Goal: Task Accomplishment & Management: Manage account settings

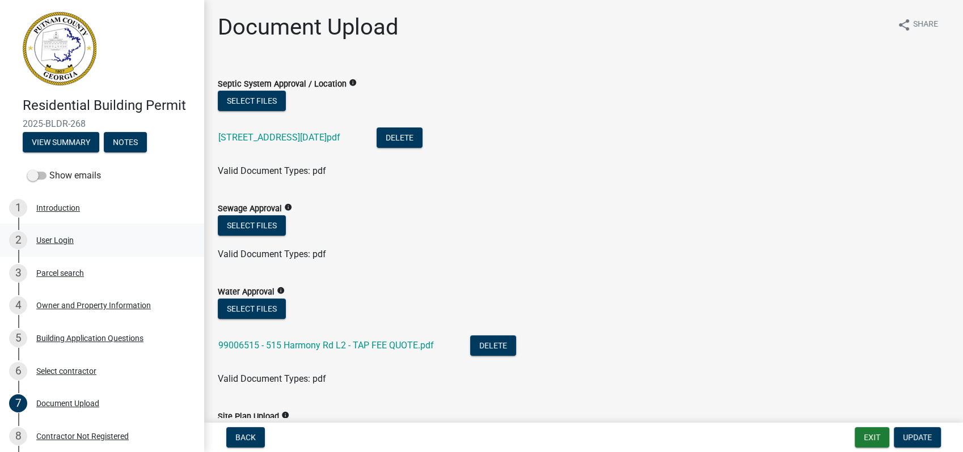
scroll to position [503, 0]
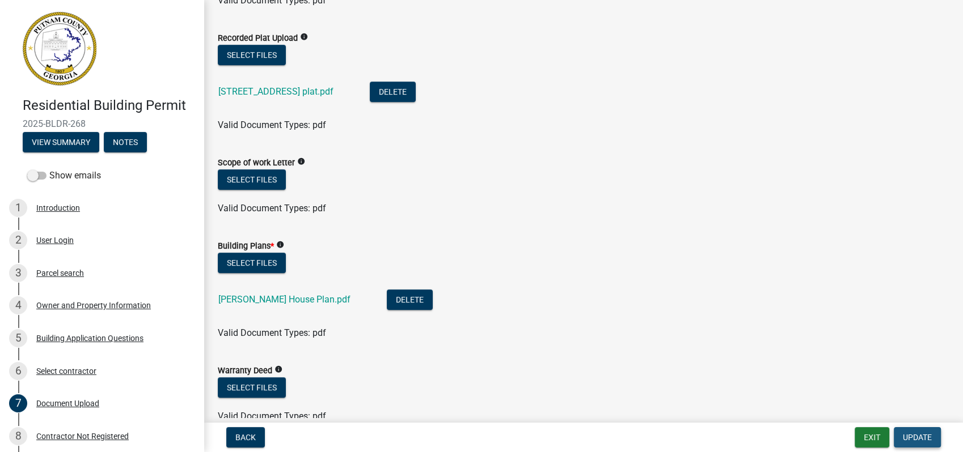
click at [933, 437] on button "Update" at bounding box center [916, 437] width 47 height 20
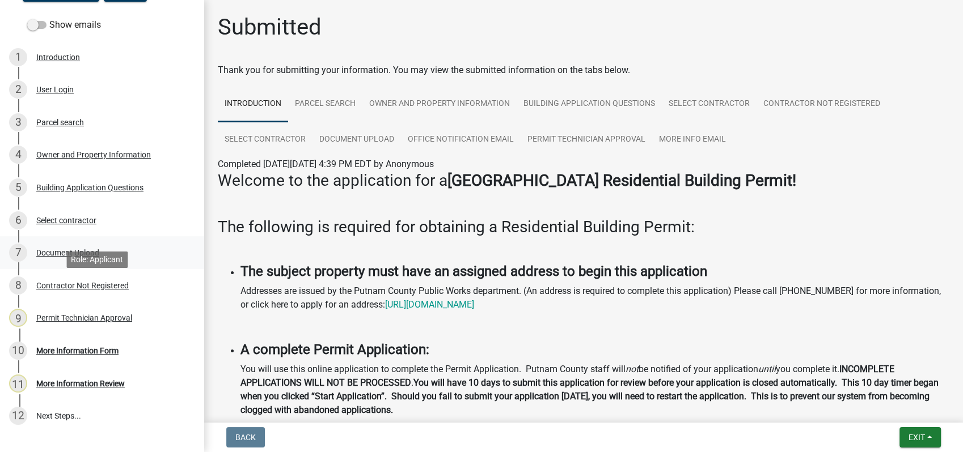
scroll to position [210, 0]
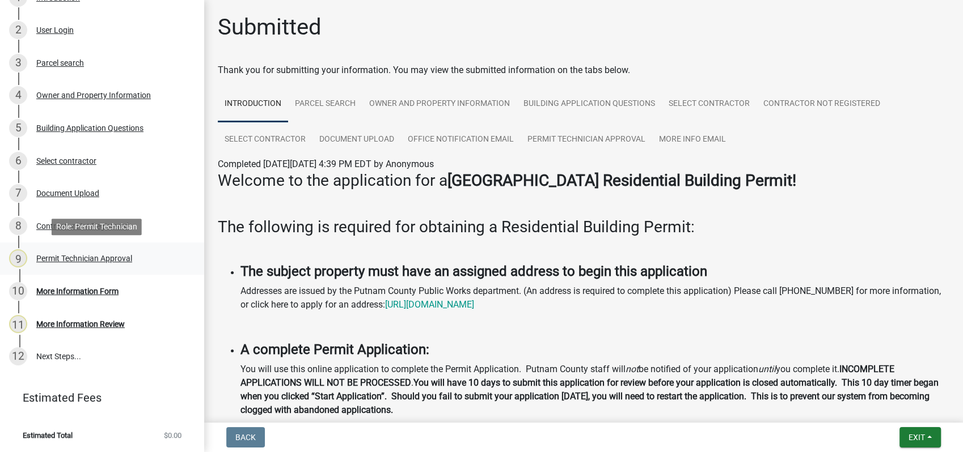
click at [96, 250] on div "9 Permit Technician Approval" at bounding box center [97, 258] width 177 height 18
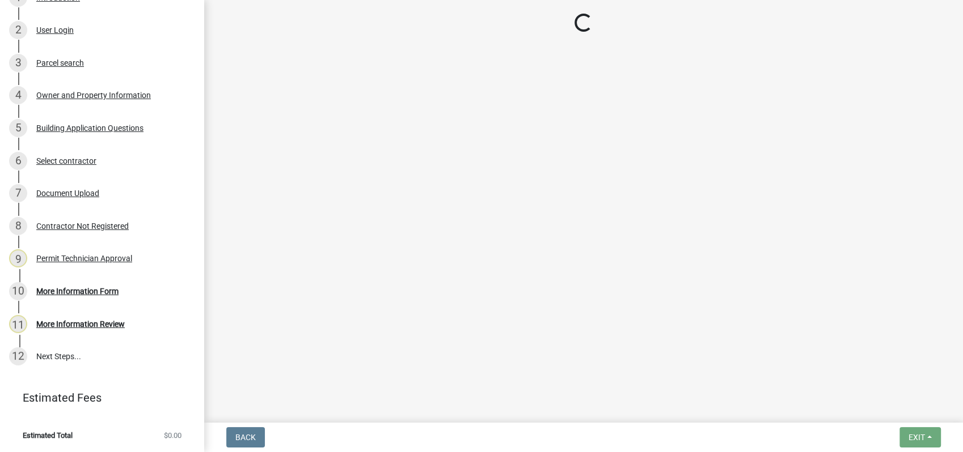
select select "34fe85c2-5f76-4343-b6bb-8ca387e0bed7"
select select "83394b22-4a11-496c-8e5c-75ade2e72faf"
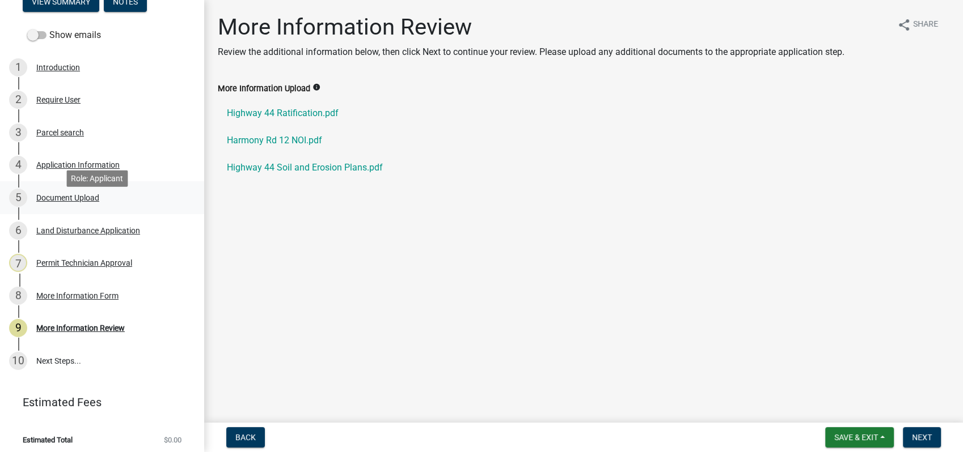
scroll to position [145, 0]
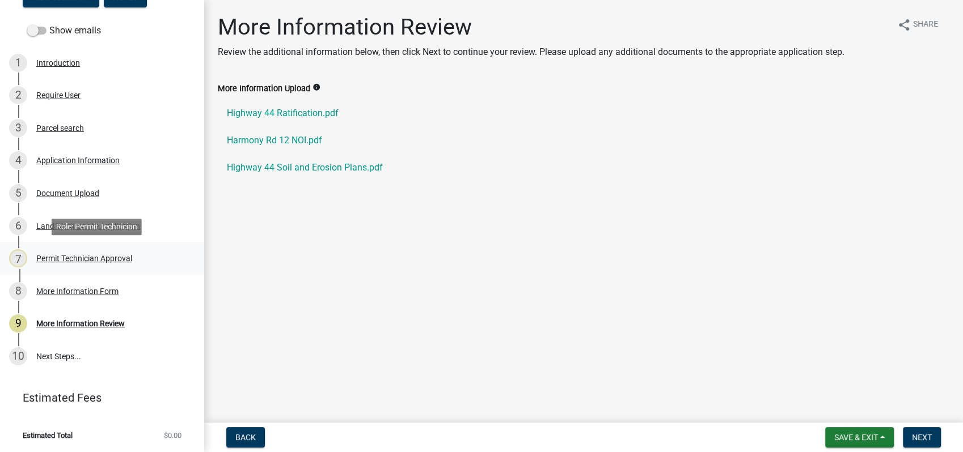
click at [95, 261] on div "Permit Technician Approval" at bounding box center [84, 259] width 96 height 8
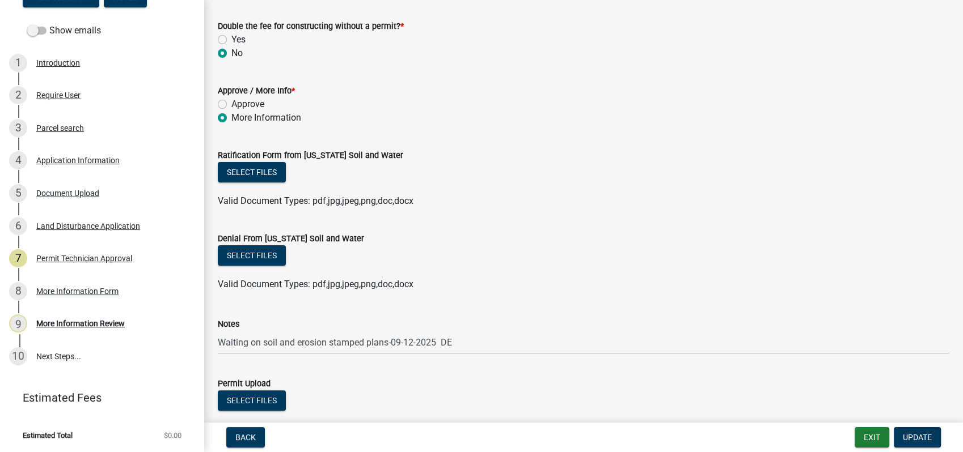
scroll to position [189, 0]
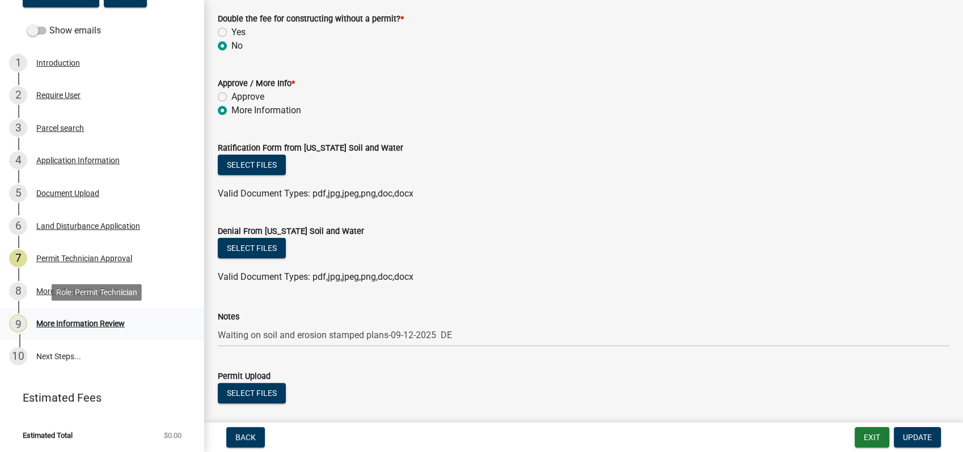
click at [105, 320] on div "More Information Review" at bounding box center [80, 324] width 88 height 8
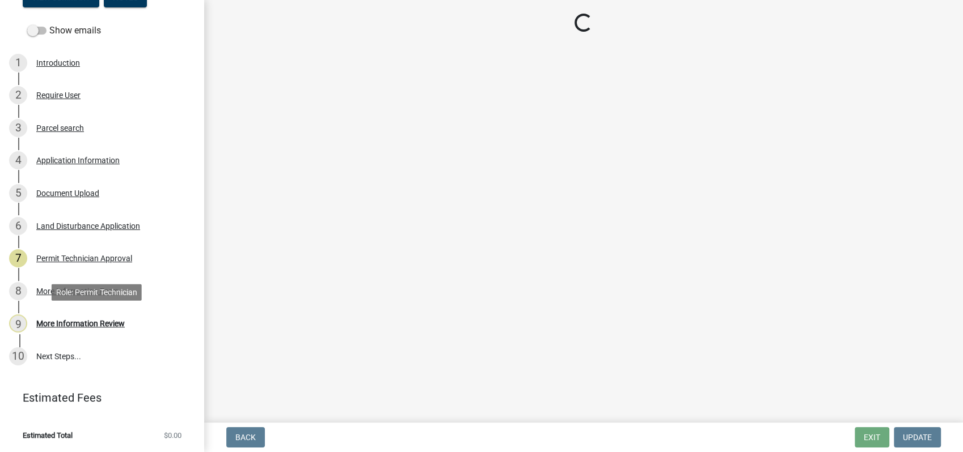
scroll to position [0, 0]
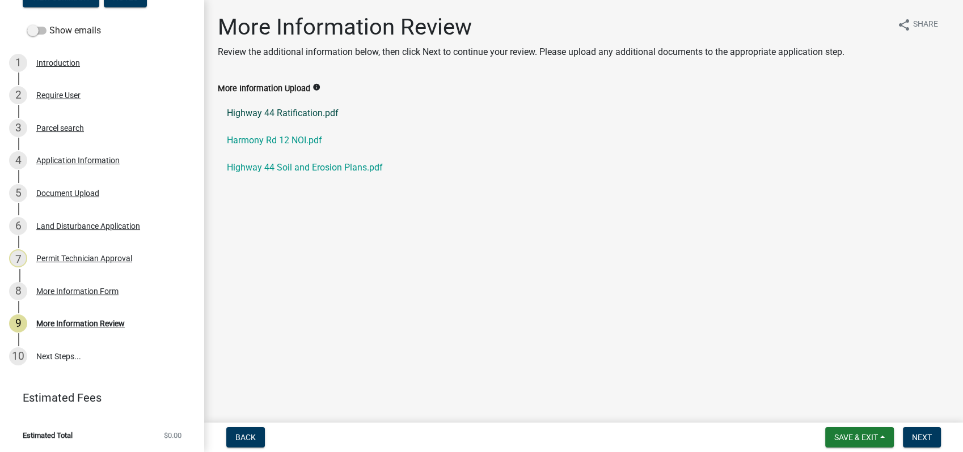
click at [313, 113] on link "Highway 44 Ratification.pdf" at bounding box center [583, 113] width 731 height 27
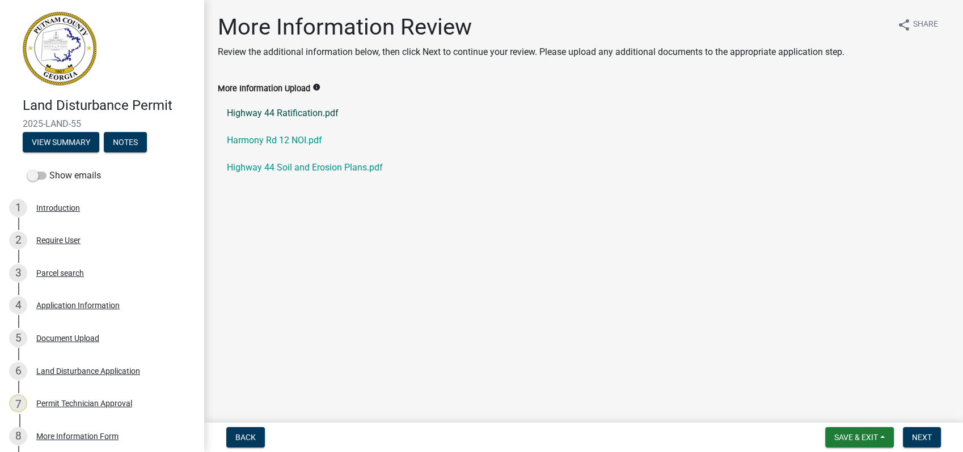
click at [296, 110] on link "Highway 44 Ratification.pdf" at bounding box center [583, 113] width 731 height 27
click at [276, 137] on link "Harmony Rd 12 NOI.pdf" at bounding box center [583, 140] width 731 height 27
click at [313, 163] on link "Highway 44 Soil and Erosion Plans.pdf" at bounding box center [583, 167] width 731 height 27
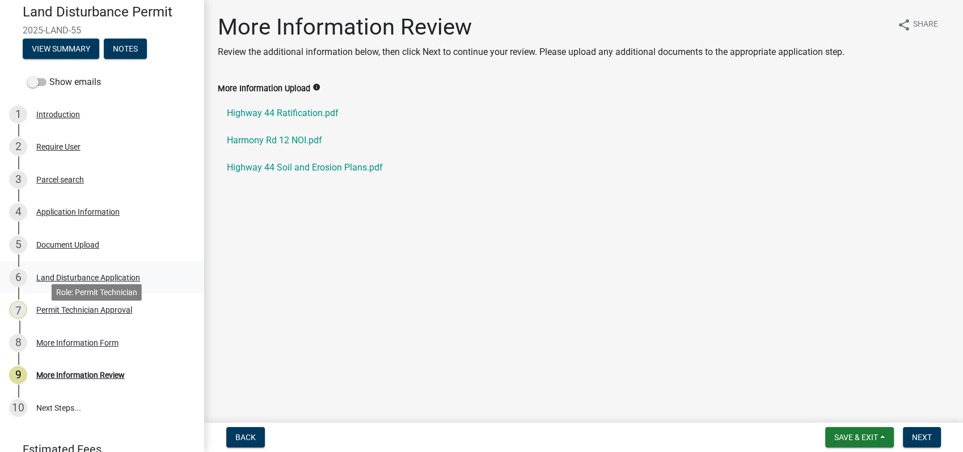
scroll to position [145, 0]
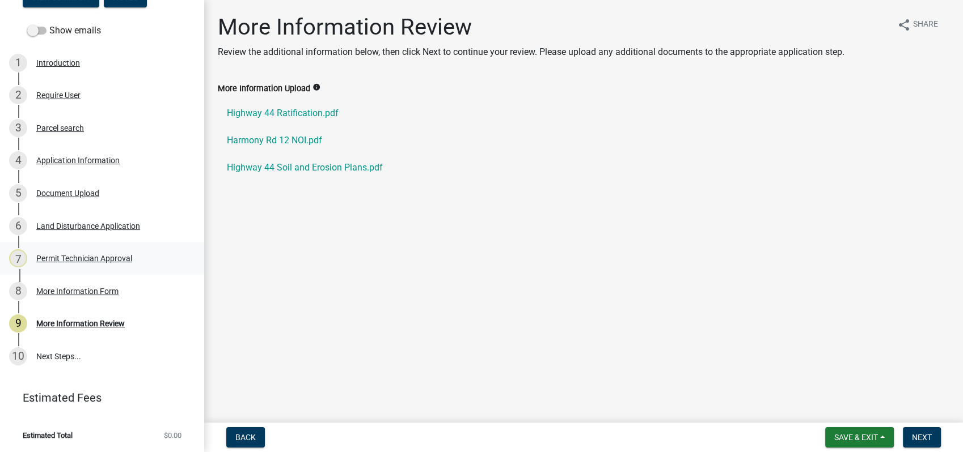
click at [104, 261] on div "Permit Technician Approval" at bounding box center [84, 259] width 96 height 8
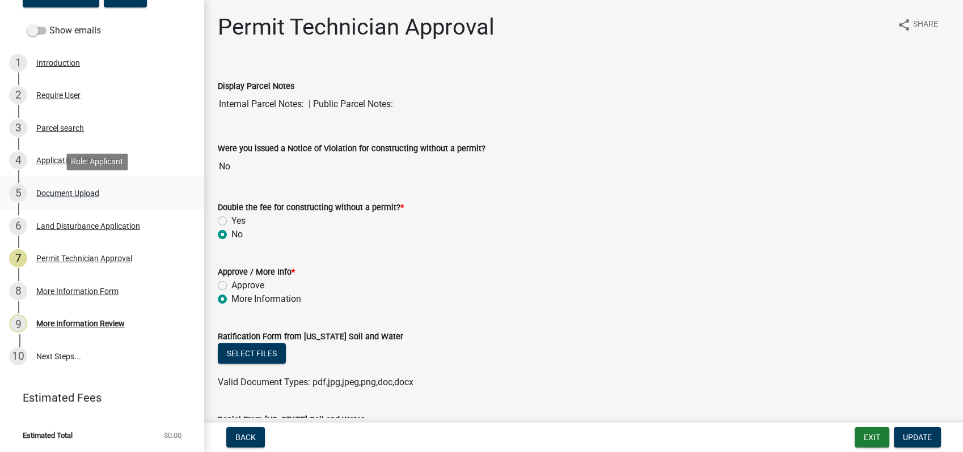
click at [83, 195] on div "Document Upload" at bounding box center [67, 193] width 63 height 8
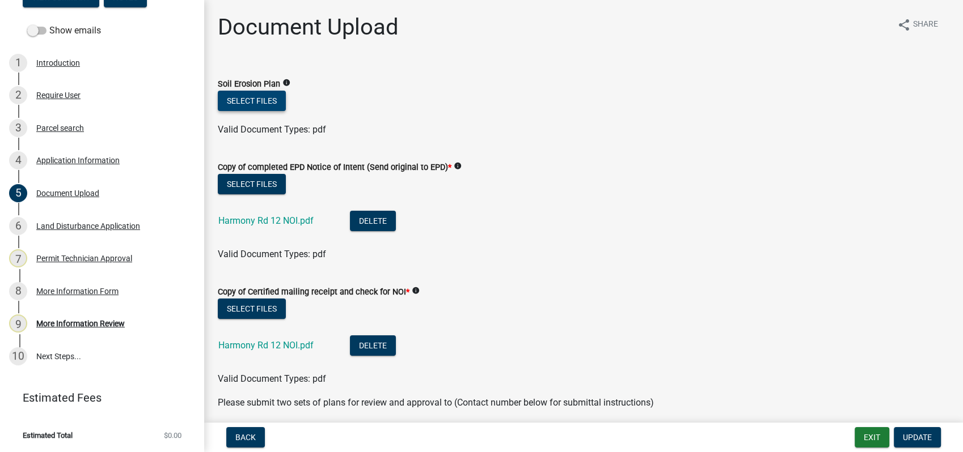
click at [259, 99] on button "Select files" at bounding box center [252, 101] width 68 height 20
click at [256, 95] on button "Select files" at bounding box center [252, 101] width 68 height 20
click at [249, 98] on button "Select files" at bounding box center [252, 101] width 68 height 20
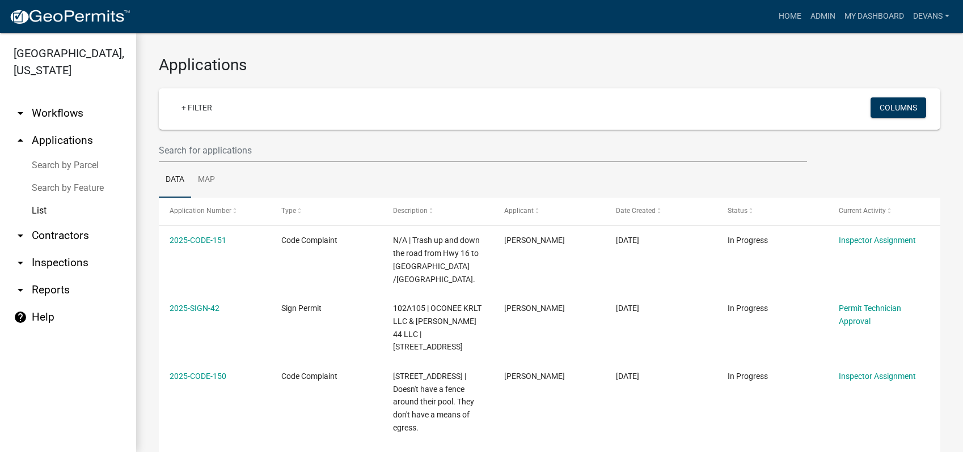
select select "1: 25"
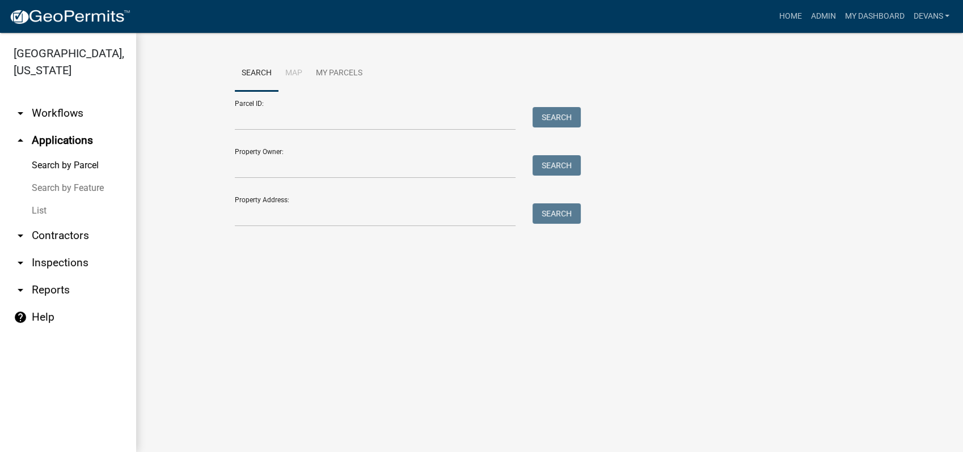
click at [60, 264] on link "arrow_drop_down Inspections" at bounding box center [68, 262] width 136 height 27
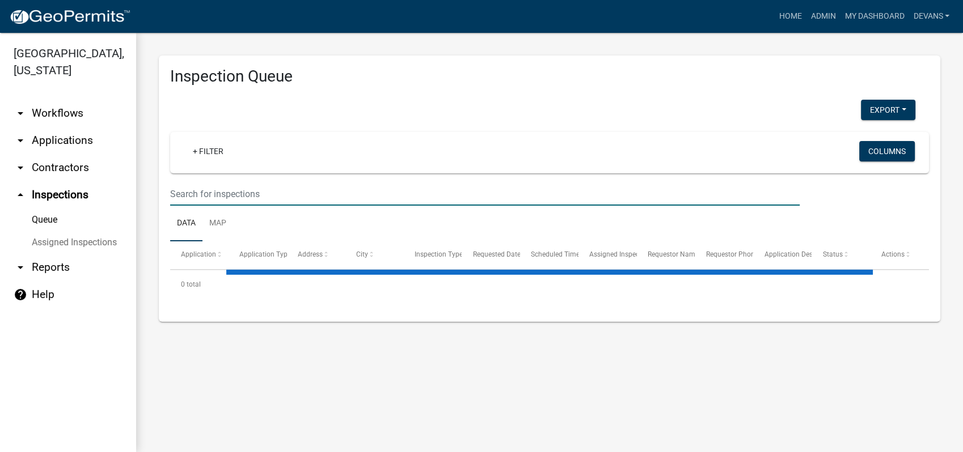
click at [211, 192] on input "text" at bounding box center [484, 194] width 629 height 23
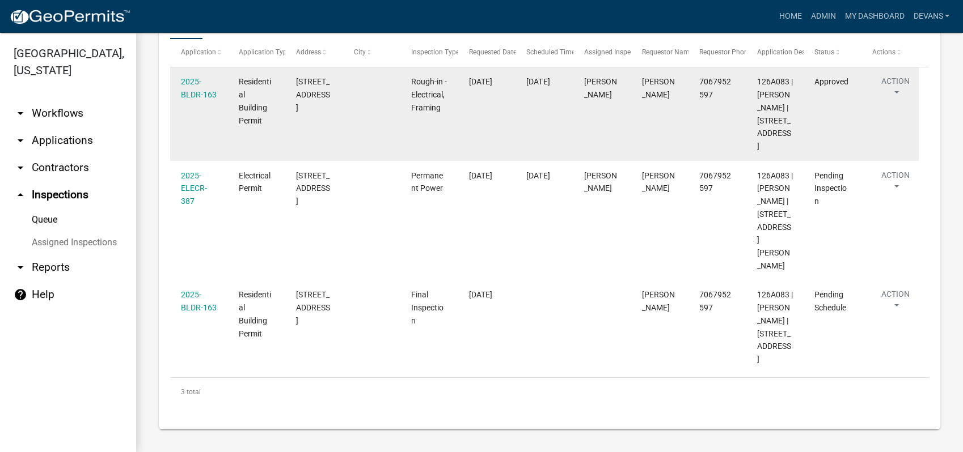
scroll to position [240, 0]
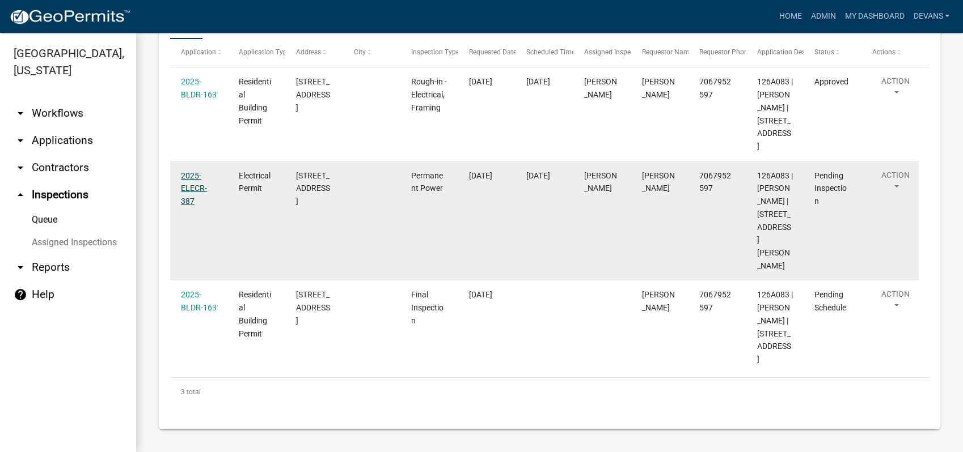
type input "[STREET_ADDRESS]"
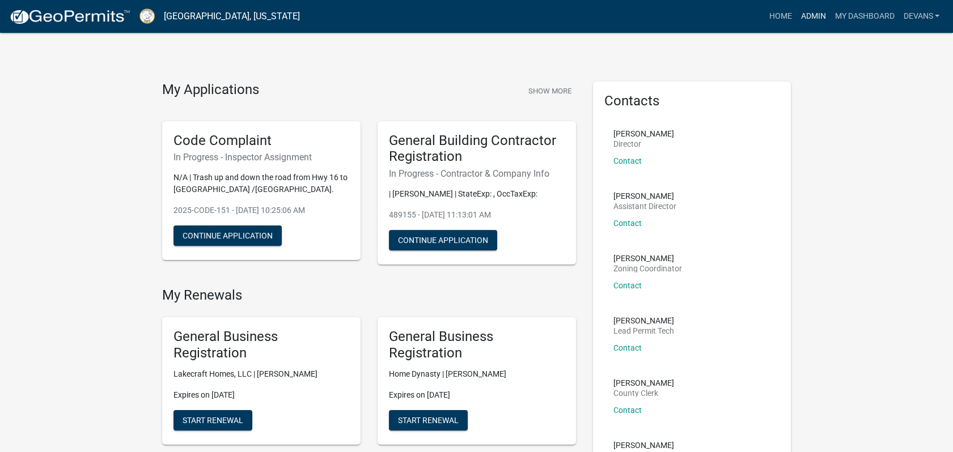
click at [811, 15] on link "Admin" at bounding box center [813, 17] width 34 height 22
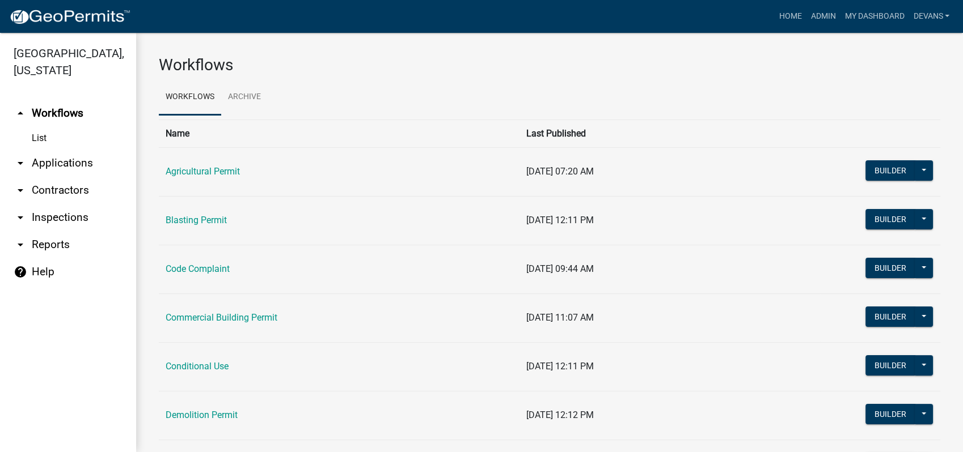
drag, startPoint x: 61, startPoint y: 156, endPoint x: 80, endPoint y: 146, distance: 21.3
click at [61, 156] on link "arrow_drop_down Applications" at bounding box center [68, 163] width 136 height 27
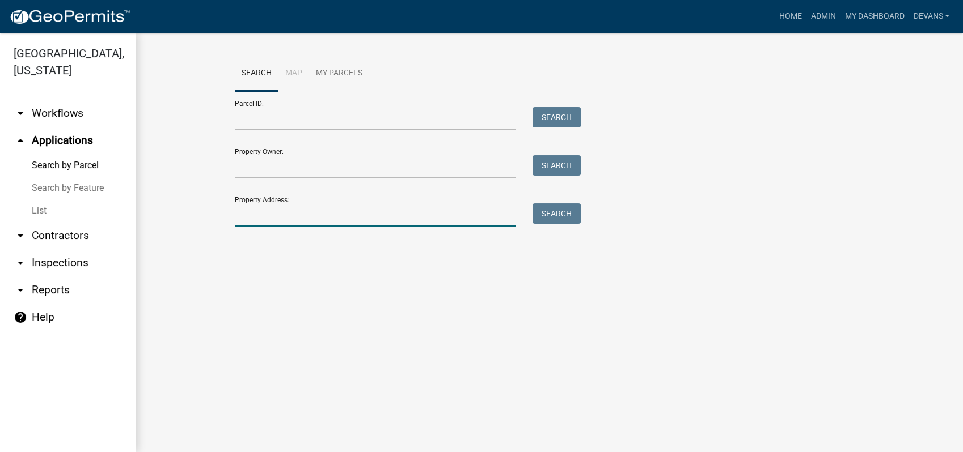
click at [281, 214] on input "Property Address:" at bounding box center [375, 215] width 281 height 23
click at [38, 212] on link "List" at bounding box center [68, 211] width 136 height 23
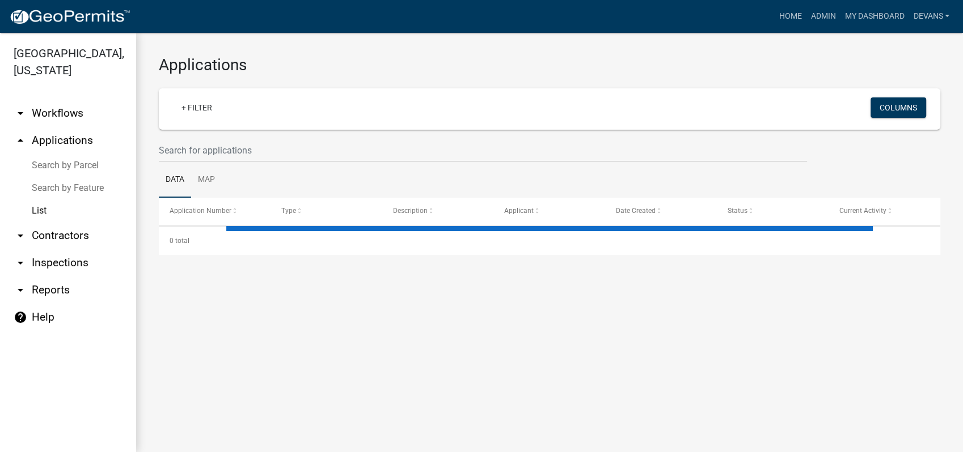
select select "1: 25"
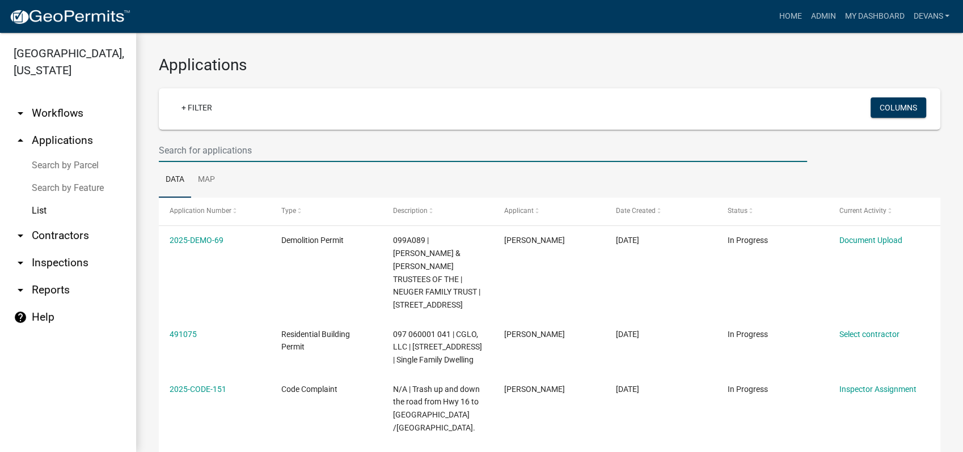
click at [187, 151] on input "text" at bounding box center [483, 150] width 648 height 23
type input "2025-land-55"
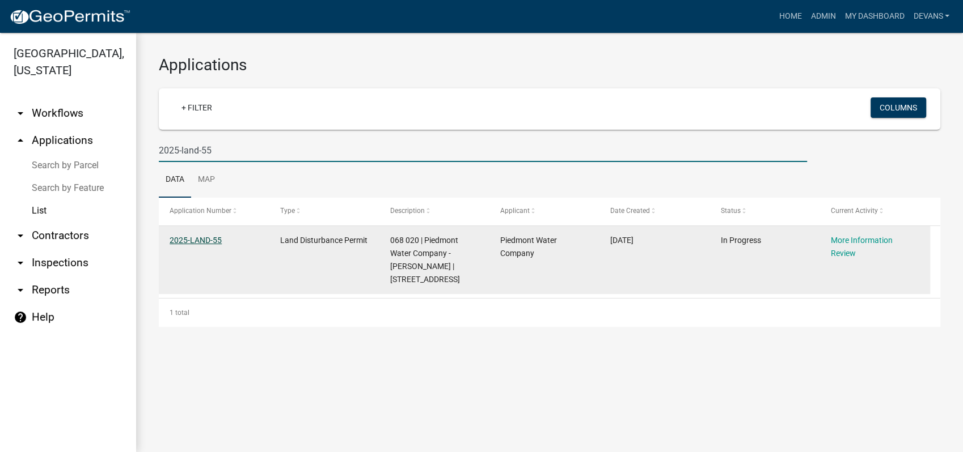
click at [173, 236] on link "2025-LAND-55" at bounding box center [196, 240] width 52 height 9
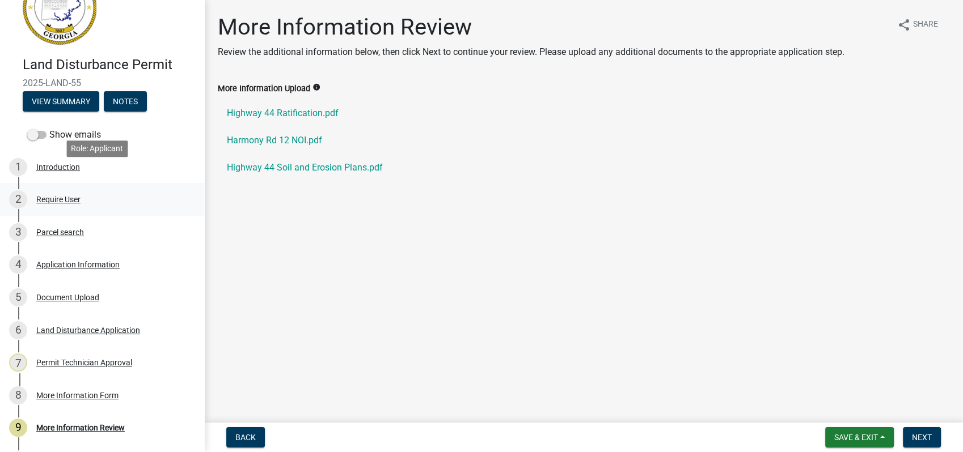
scroll to position [63, 0]
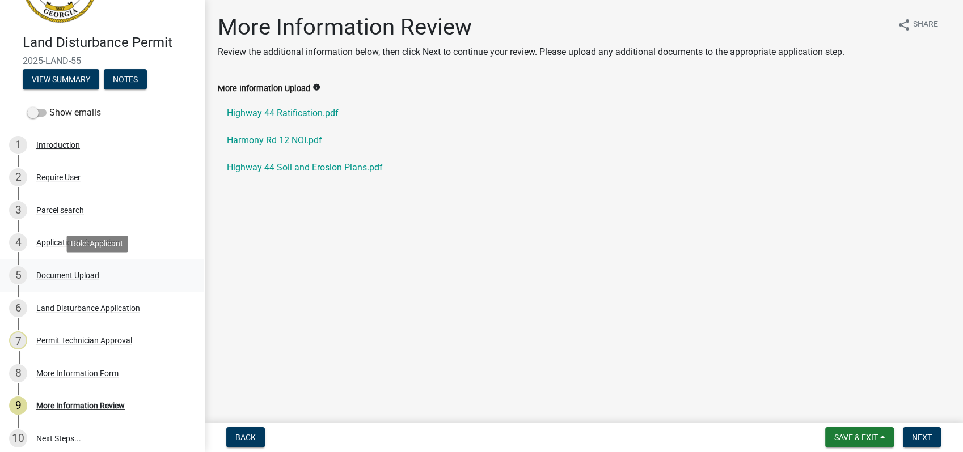
click at [60, 272] on div "Document Upload" at bounding box center [67, 276] width 63 height 8
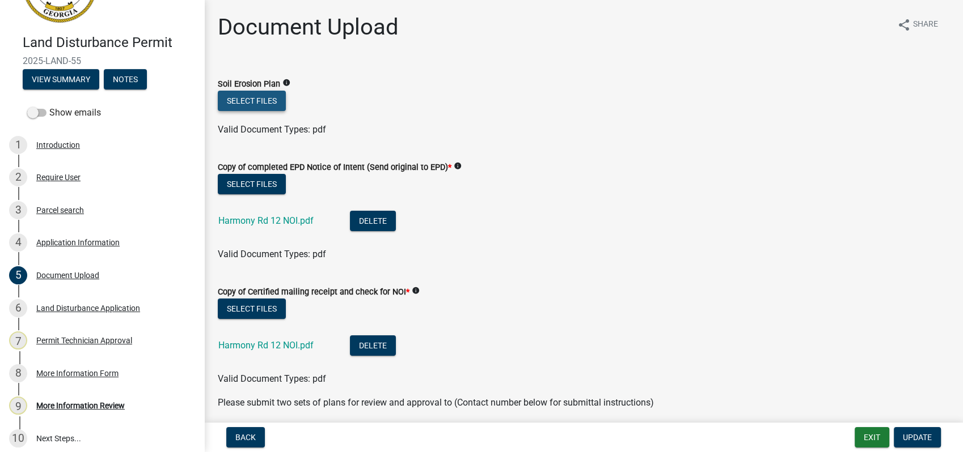
click at [226, 98] on button "Select files" at bounding box center [252, 101] width 68 height 20
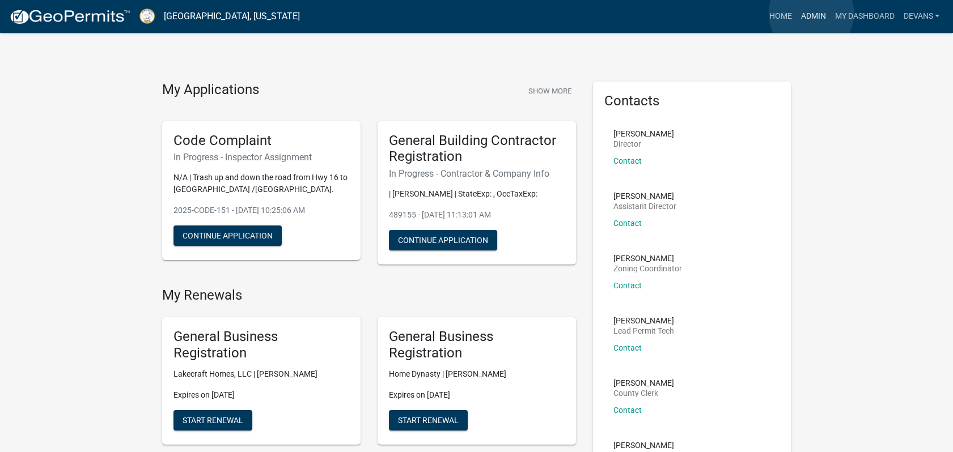
click at [811, 14] on link "Admin" at bounding box center [813, 17] width 34 height 22
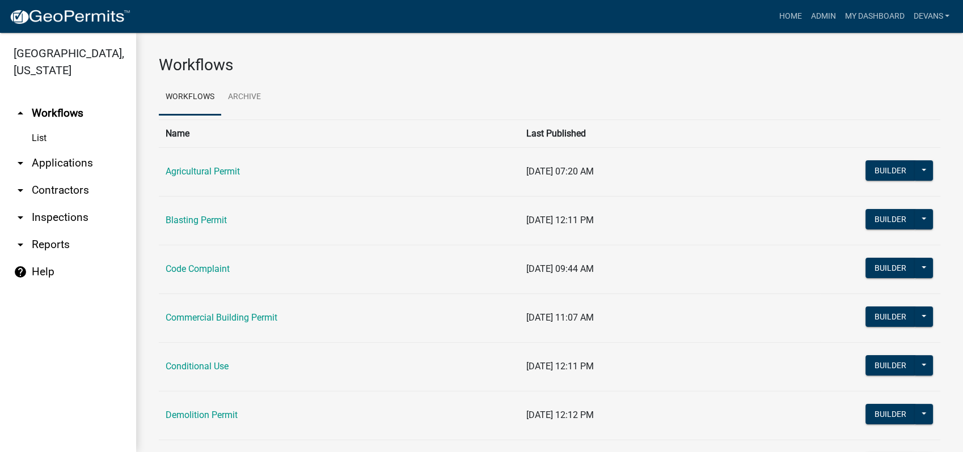
click at [52, 160] on link "arrow_drop_down Applications" at bounding box center [68, 163] width 136 height 27
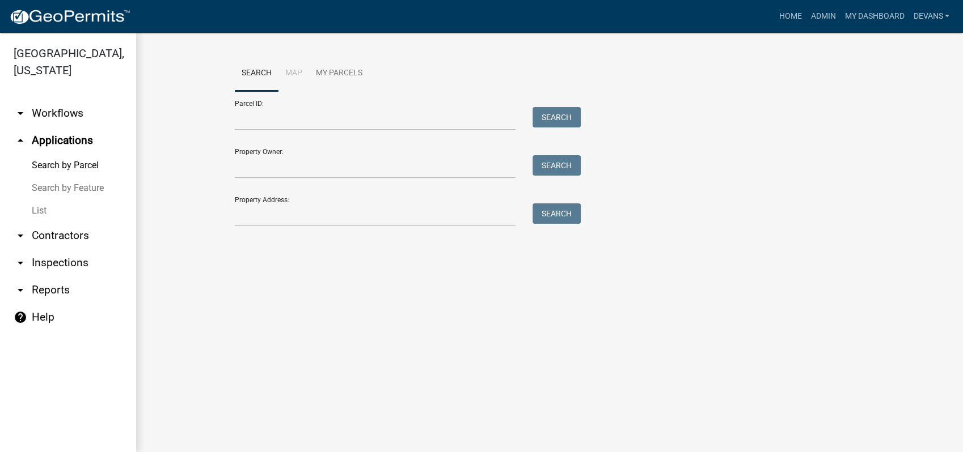
click at [41, 213] on link "List" at bounding box center [68, 211] width 136 height 23
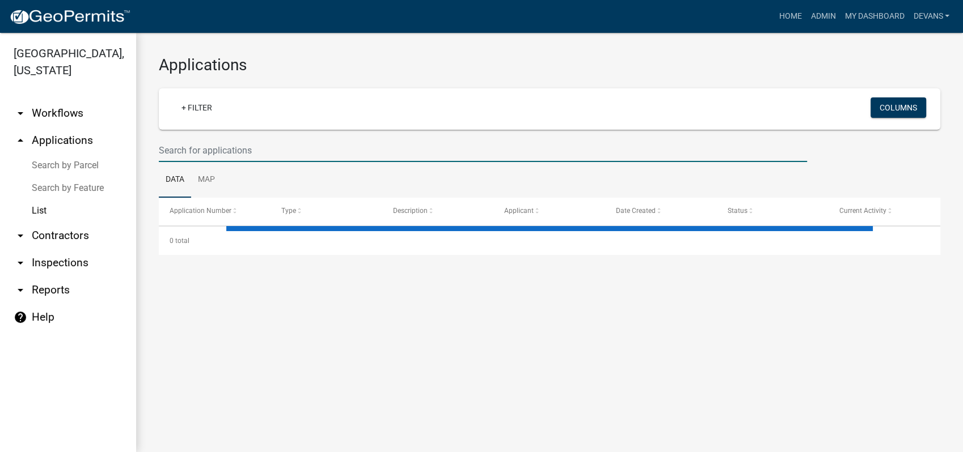
click at [240, 153] on input "text" at bounding box center [483, 150] width 648 height 23
select select "1: 25"
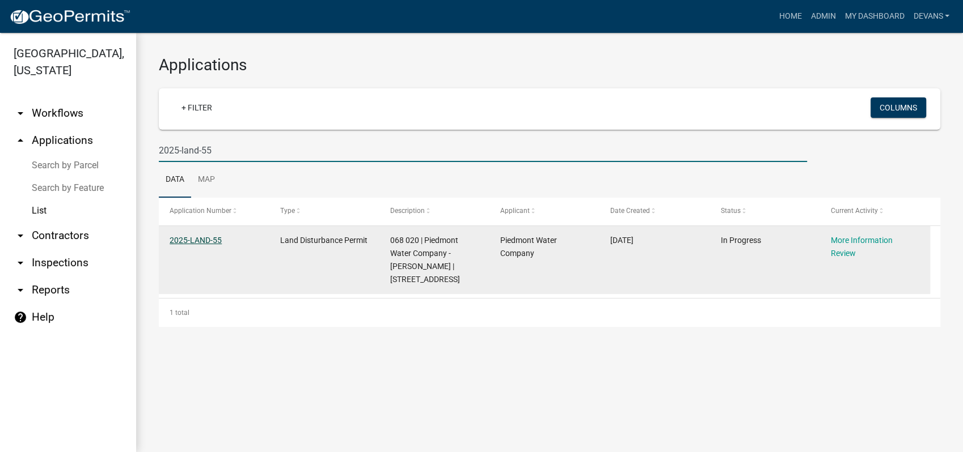
type input "2025-land-55"
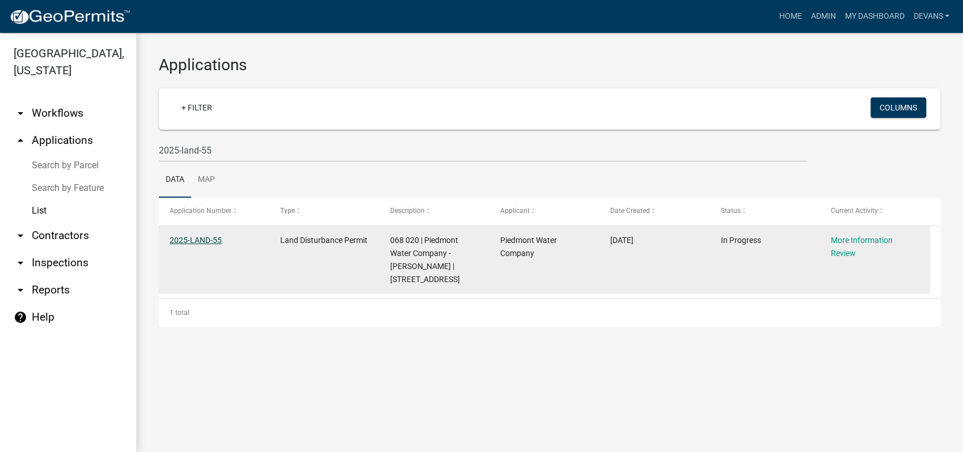
click at [182, 241] on link "2025-LAND-55" at bounding box center [196, 240] width 52 height 9
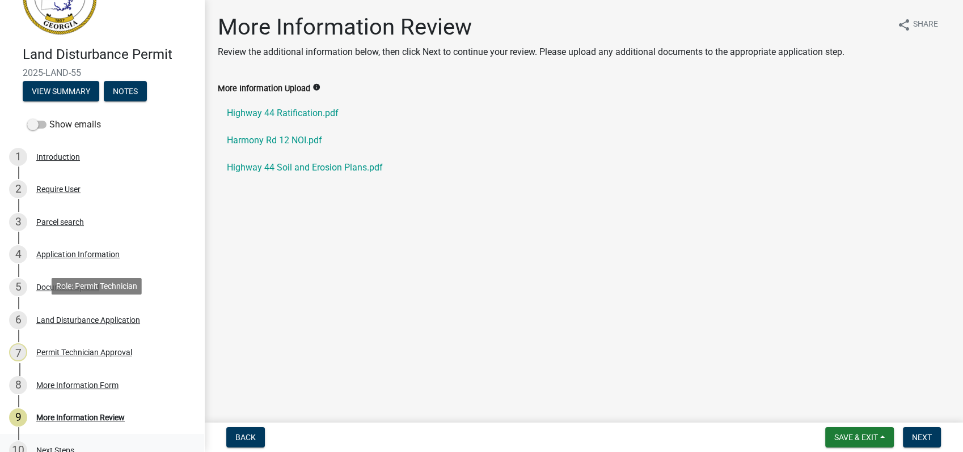
scroll to position [145, 0]
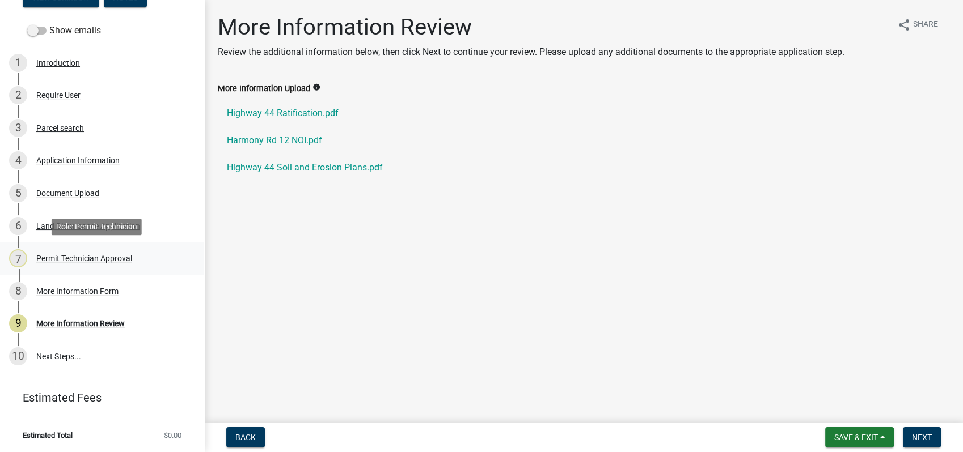
click at [122, 259] on div "Permit Technician Approval" at bounding box center [84, 259] width 96 height 8
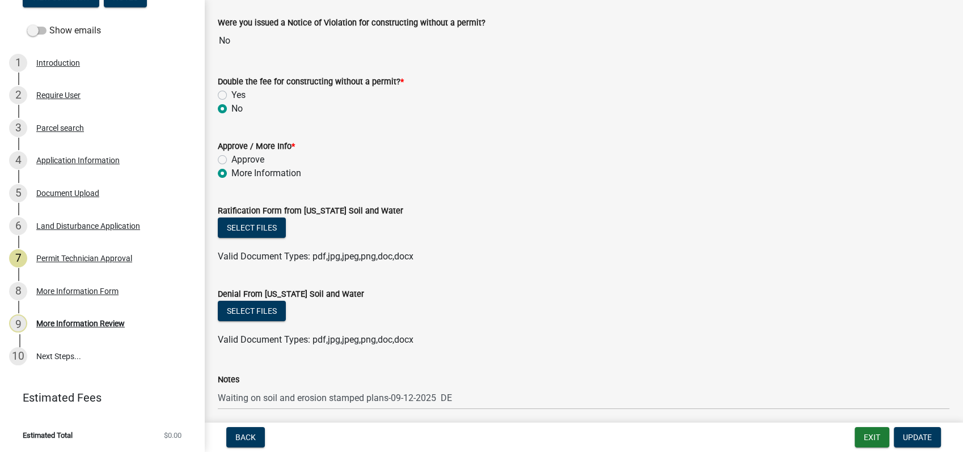
scroll to position [0, 0]
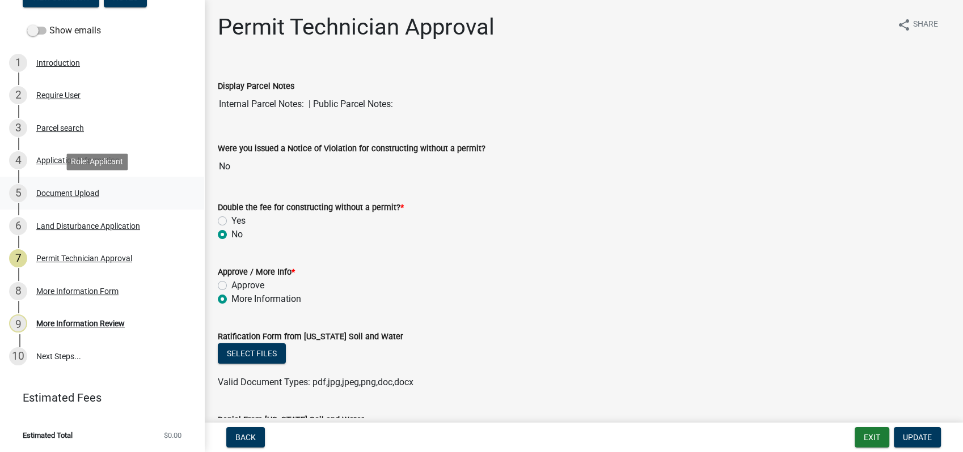
click at [65, 191] on div "Document Upload" at bounding box center [67, 193] width 63 height 8
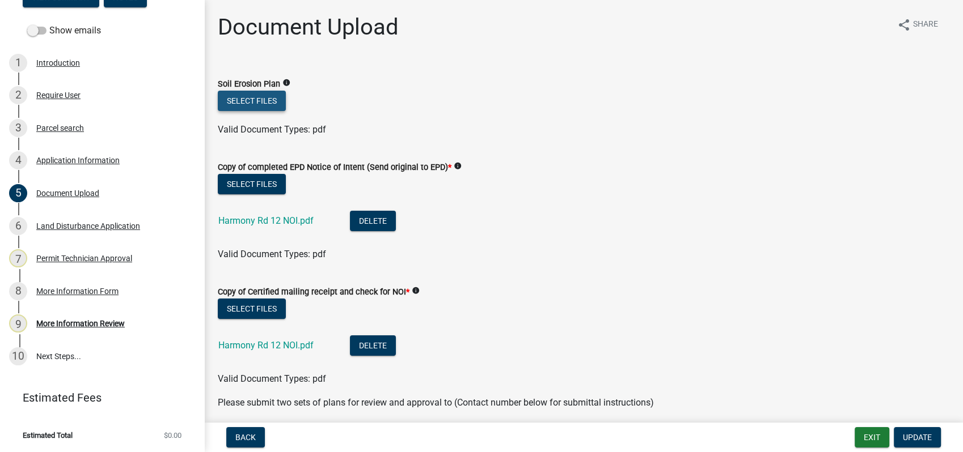
click at [258, 101] on button "Select files" at bounding box center [252, 101] width 68 height 20
click at [688, 71] on form "Soil Erosion Plan info Select files Valid Document Types: pdf" at bounding box center [583, 99] width 731 height 73
click at [286, 217] on link "Harmony Rd 12 NOI.pdf" at bounding box center [265, 220] width 95 height 11
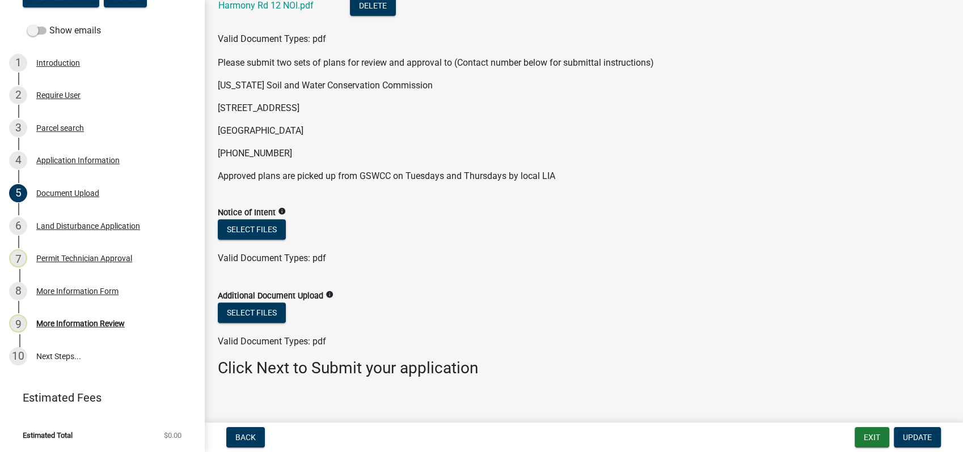
scroll to position [353, 0]
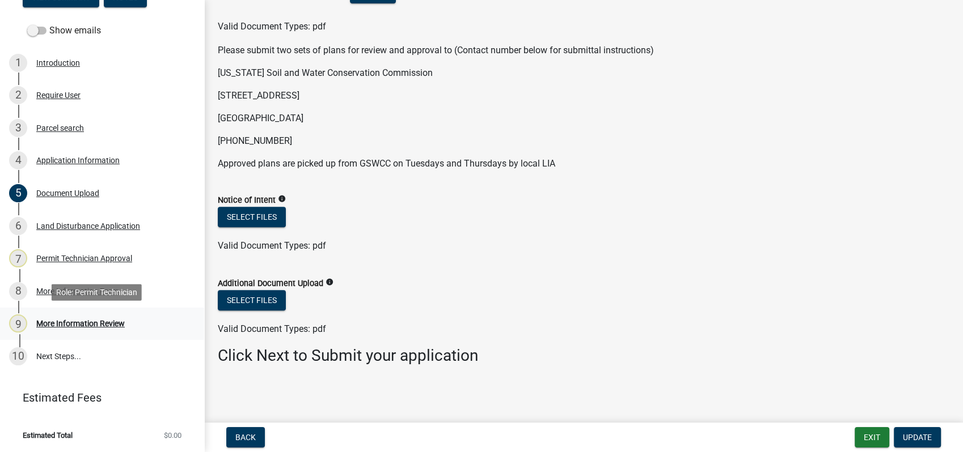
click at [95, 322] on div "More Information Review" at bounding box center [80, 324] width 88 height 8
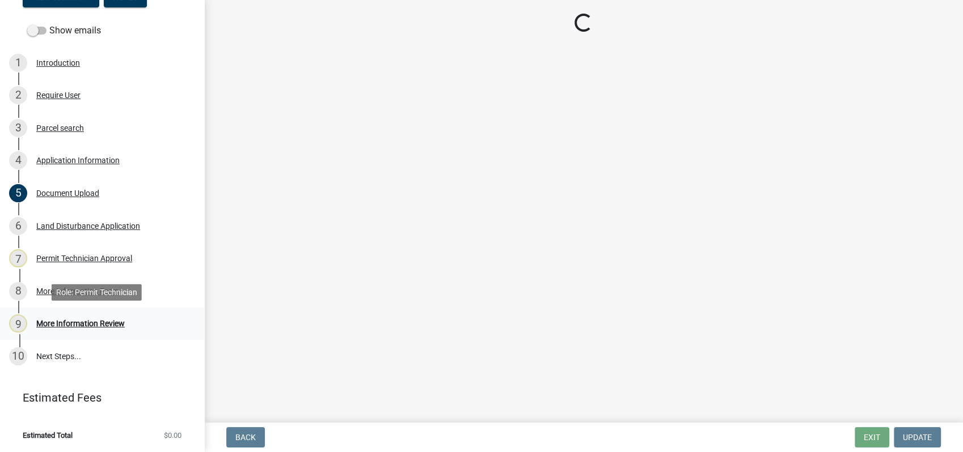
scroll to position [0, 0]
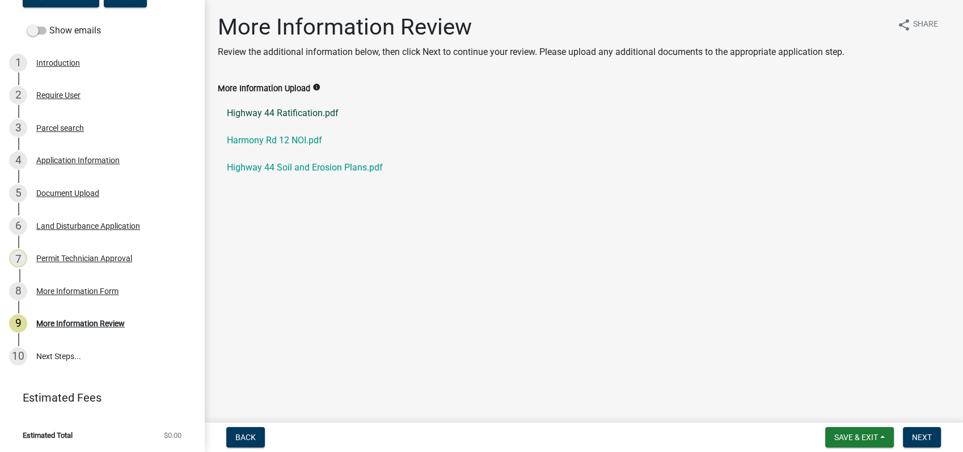
click at [290, 112] on link "Highway 44 Ratification.pdf" at bounding box center [583, 113] width 731 height 27
click at [67, 190] on div "Document Upload" at bounding box center [67, 193] width 63 height 8
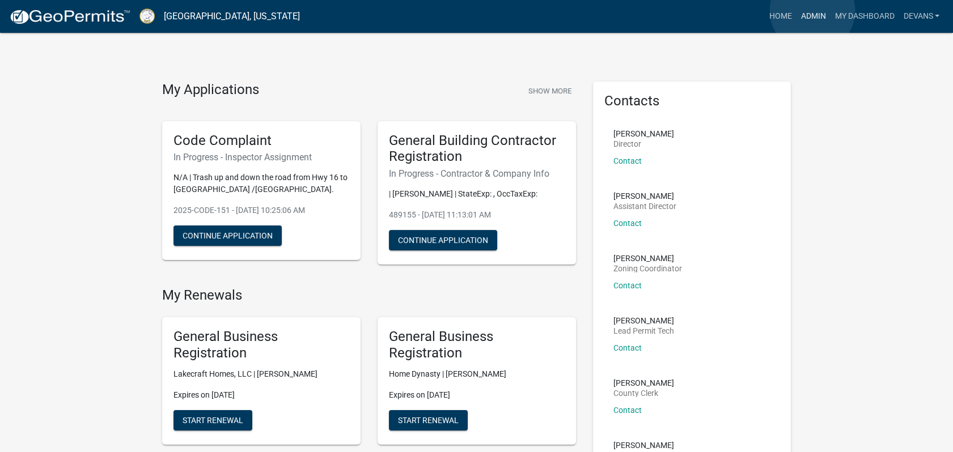
click at [812, 11] on link "Admin" at bounding box center [813, 17] width 34 height 22
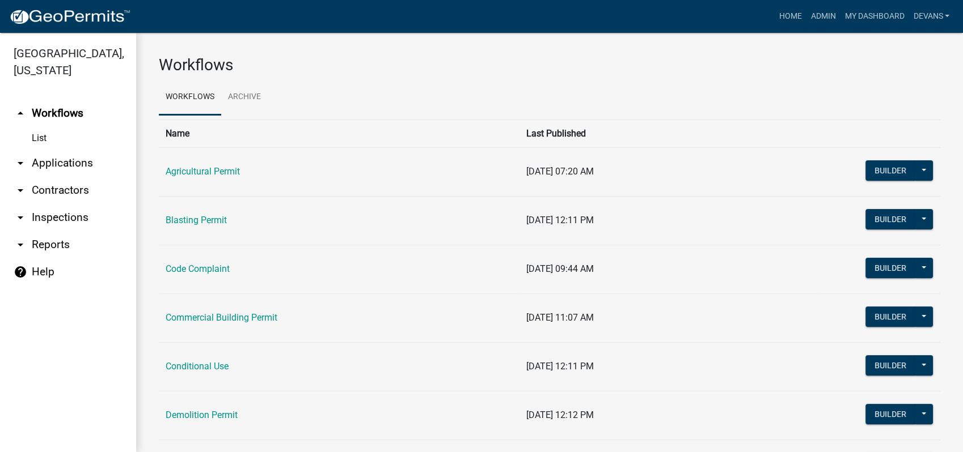
click at [56, 166] on link "arrow_drop_down Applications" at bounding box center [68, 163] width 136 height 27
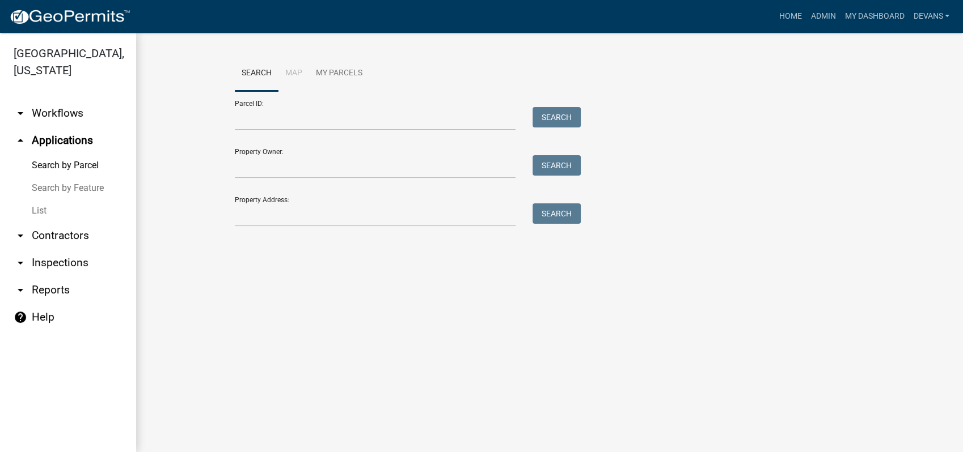
click at [36, 209] on link "List" at bounding box center [68, 211] width 136 height 23
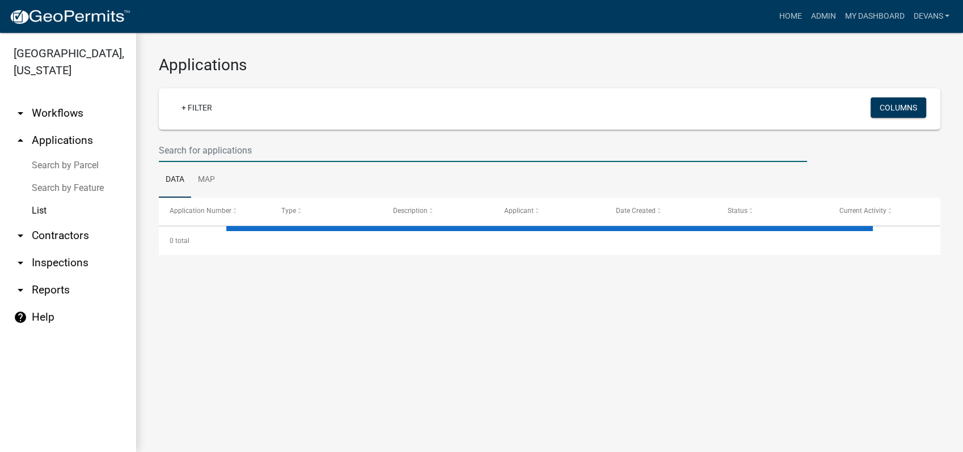
click at [204, 150] on input "text" at bounding box center [483, 150] width 648 height 23
select select "1: 25"
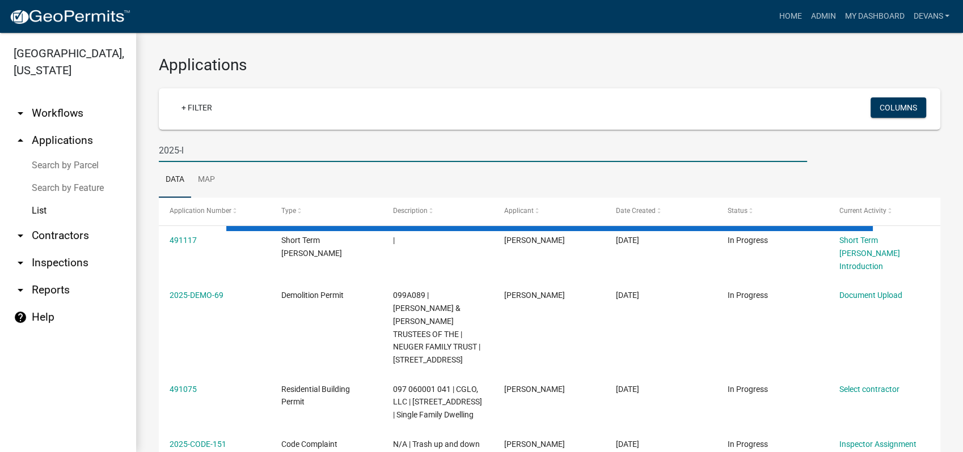
click at [200, 154] on input "2025-l" at bounding box center [483, 150] width 648 height 23
type input "2025-land-55"
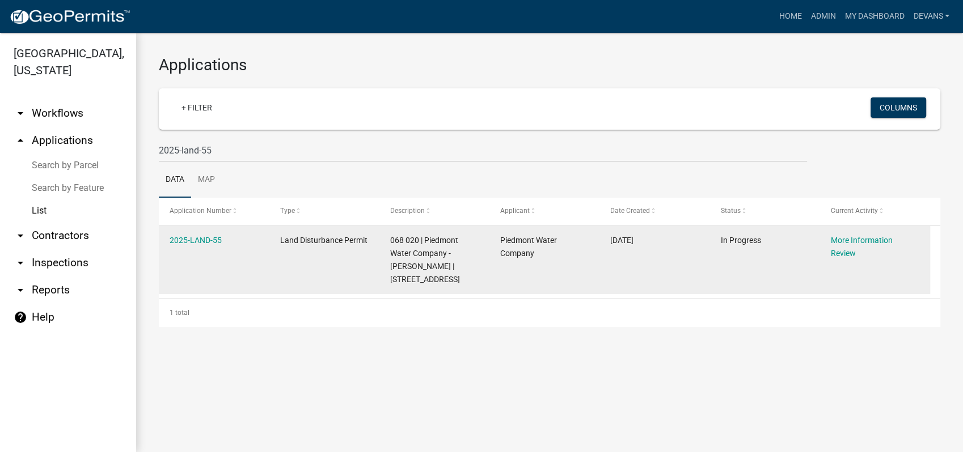
click at [184, 232] on datatable-body-cell "2025-LAND-55" at bounding box center [214, 260] width 110 height 68
click at [190, 238] on link "2025-LAND-55" at bounding box center [196, 240] width 52 height 9
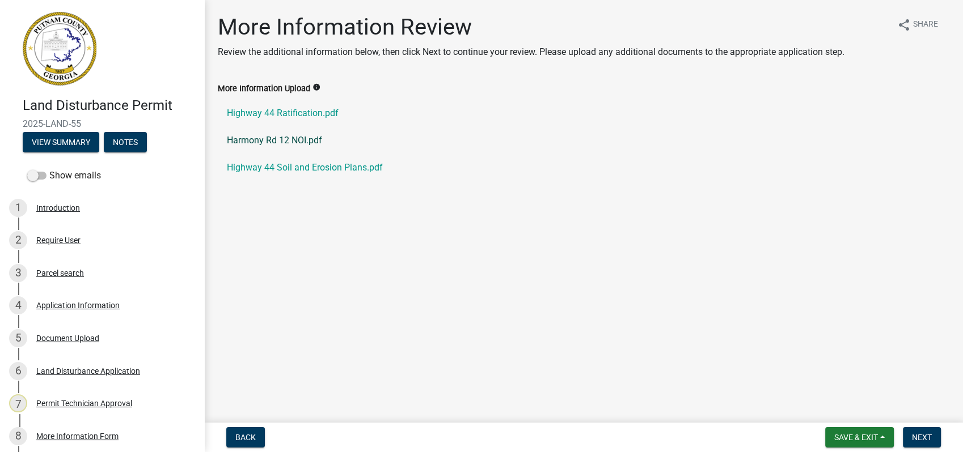
click at [277, 141] on link "Harmony Rd 12 NOI.pdf" at bounding box center [583, 140] width 731 height 27
click at [257, 158] on link "Highway 44 Soil and Erosion Plans.pdf" at bounding box center [583, 167] width 731 height 27
click at [323, 167] on link "Highway 44 Soil and Erosion Plans.pdf" at bounding box center [583, 167] width 731 height 27
click at [79, 384] on link "6 Land Disturbance Application" at bounding box center [102, 371] width 204 height 33
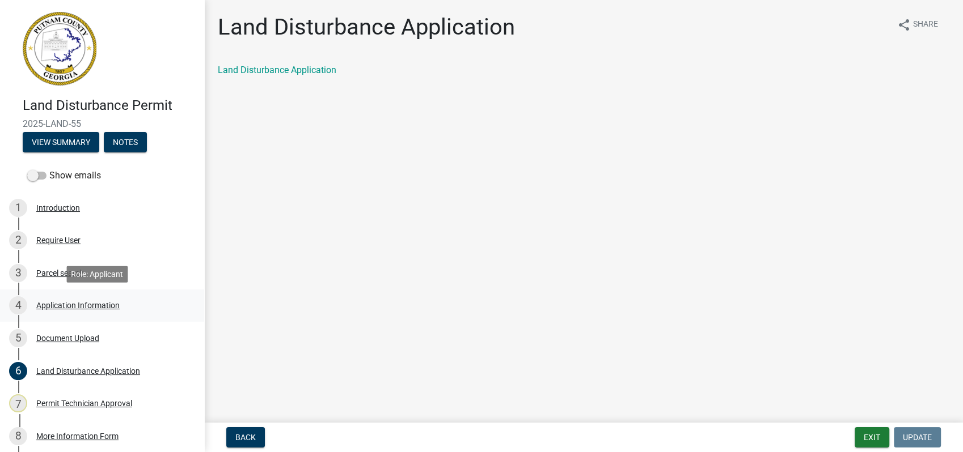
click at [91, 322] on link "4 Application Information" at bounding box center [102, 306] width 204 height 33
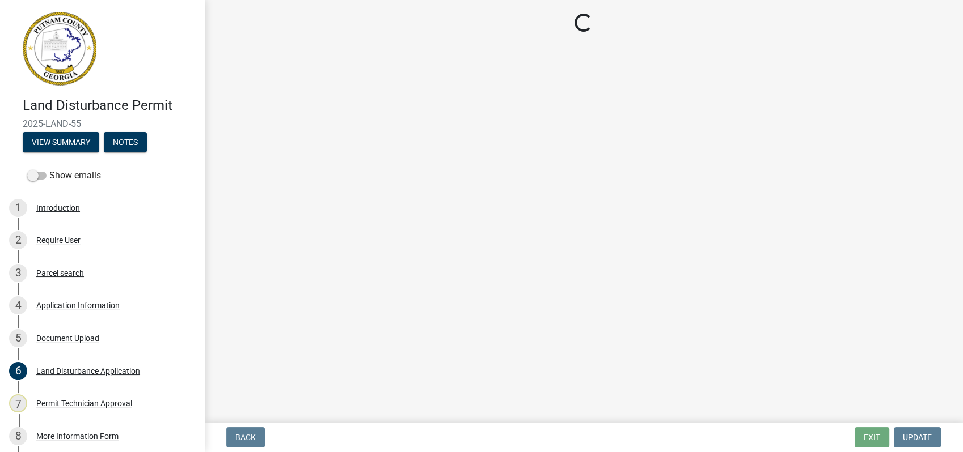
select select "a4366e26-0f82-401b-a682-956e4112ff86"
select select "83394b22-4a11-496c-8e5c-75ade2e72faf"
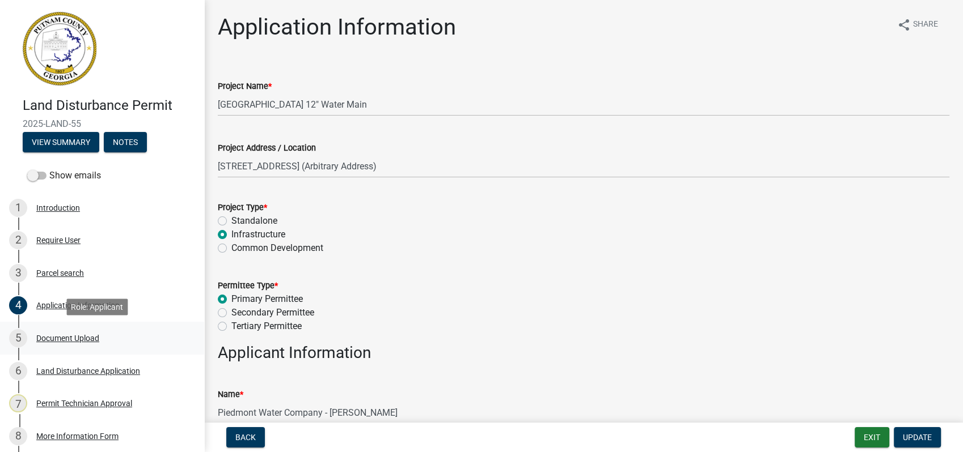
click at [48, 340] on div "Document Upload" at bounding box center [67, 338] width 63 height 8
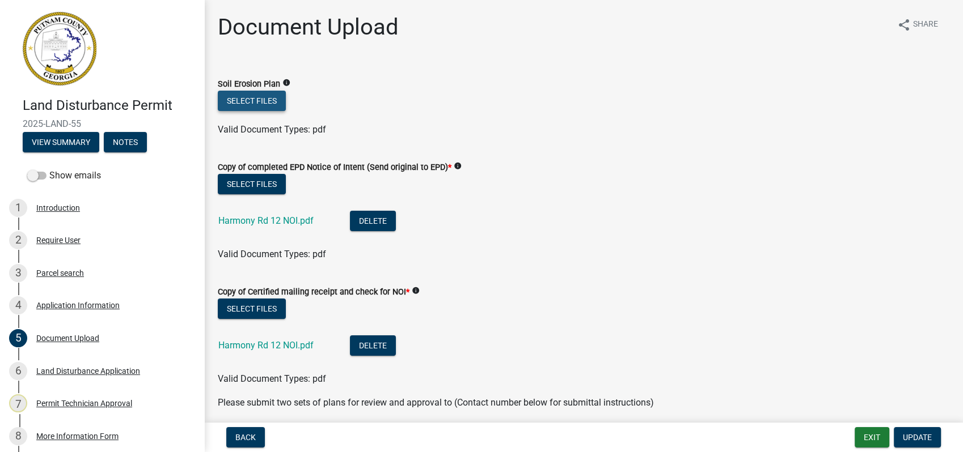
click at [255, 94] on button "Select files" at bounding box center [252, 101] width 68 height 20
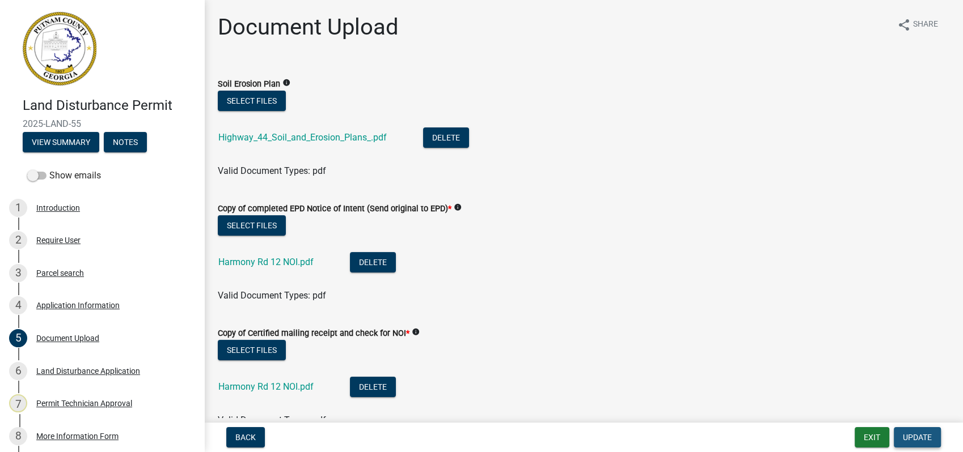
click at [912, 438] on span "Update" at bounding box center [916, 437] width 29 height 9
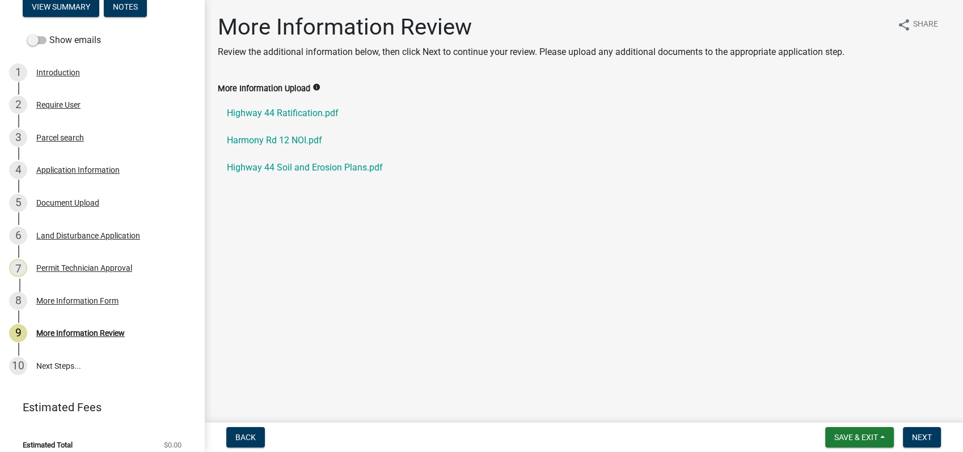
scroll to position [145, 0]
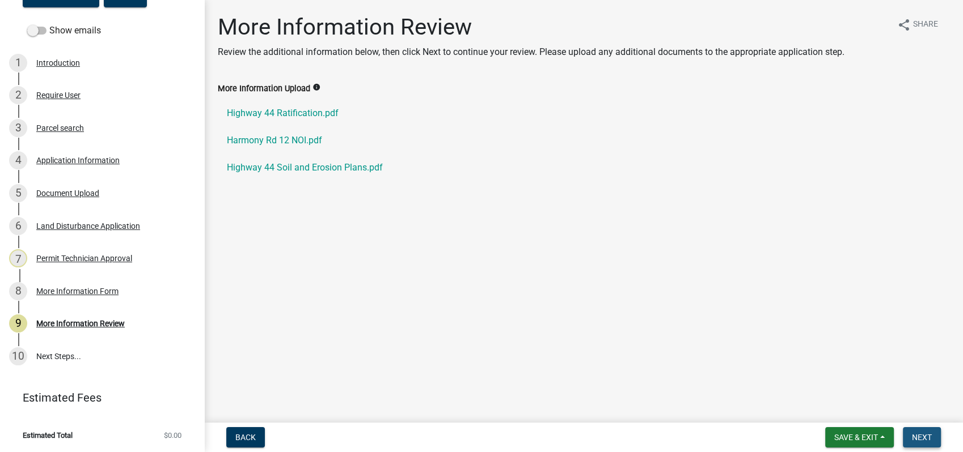
click at [924, 440] on span "Next" at bounding box center [922, 437] width 20 height 9
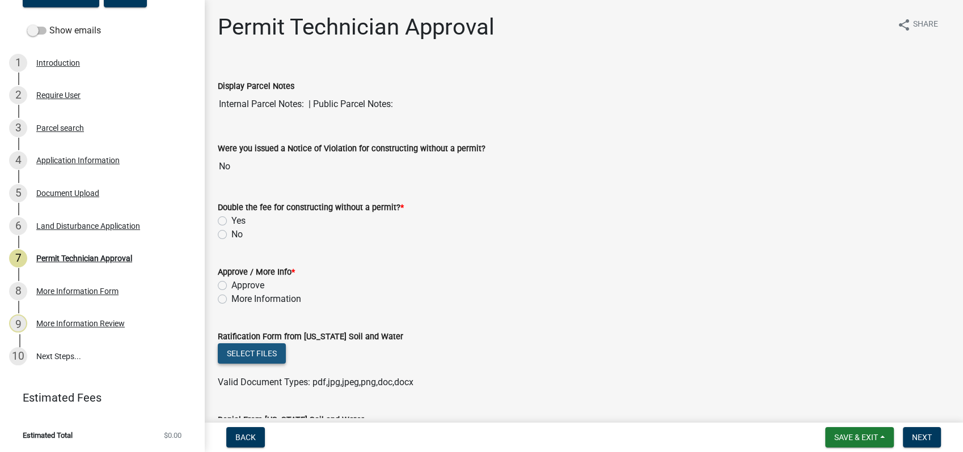
click at [242, 349] on button "Select files" at bounding box center [252, 354] width 68 height 20
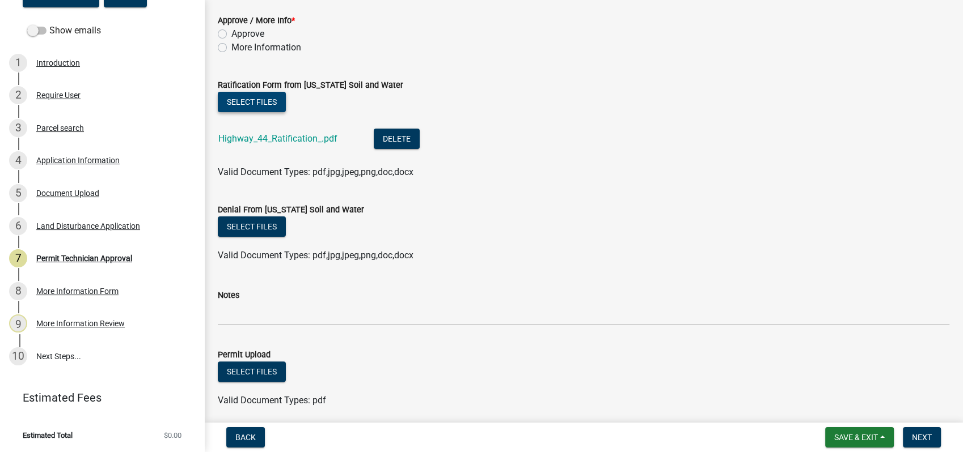
scroll to position [439, 0]
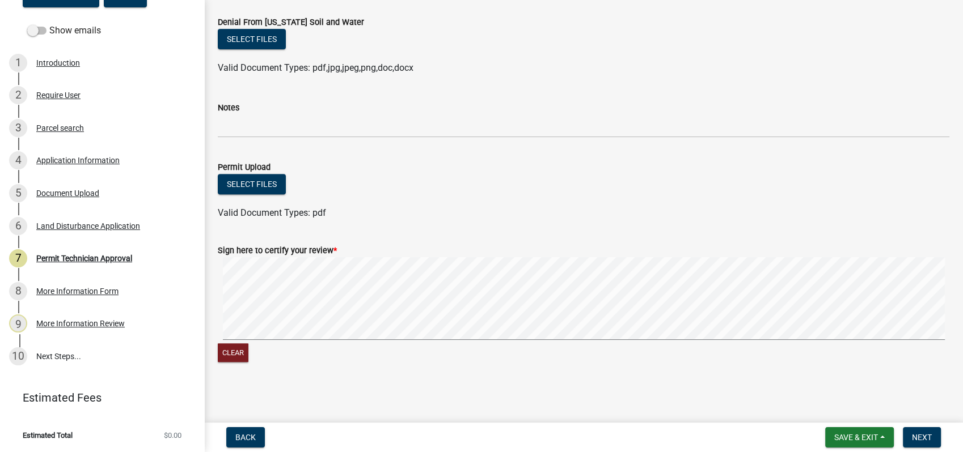
click at [625, 319] on form "Sign here to certify your review * Clear" at bounding box center [583, 297] width 731 height 134
drag, startPoint x: 914, startPoint y: 446, endPoint x: 912, endPoint y: 430, distance: 16.0
click at [914, 445] on button "Next" at bounding box center [921, 437] width 38 height 20
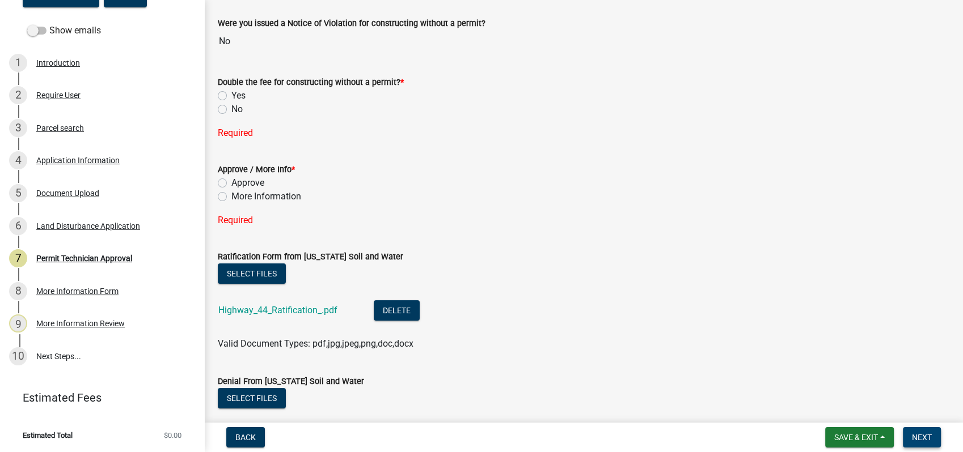
scroll to position [107, 0]
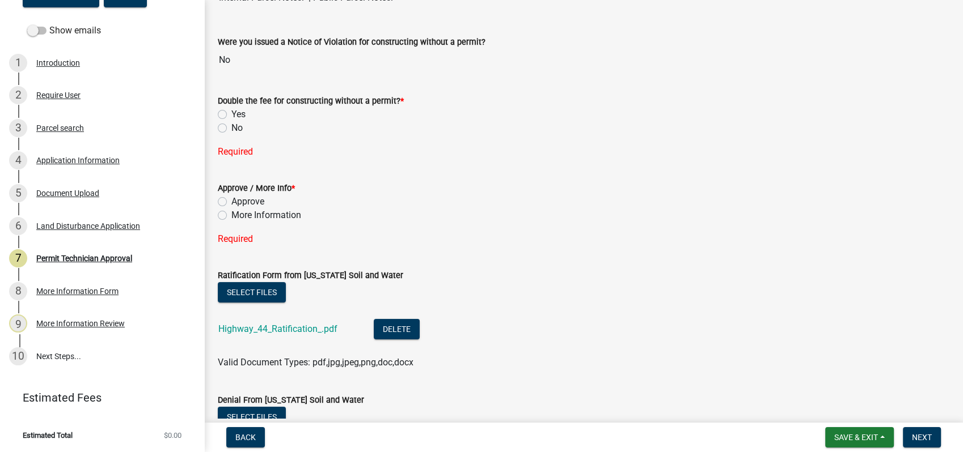
click at [231, 200] on label "Approve" at bounding box center [247, 202] width 33 height 14
click at [231, 200] on input "Approve" at bounding box center [234, 198] width 7 height 7
radio input "true"
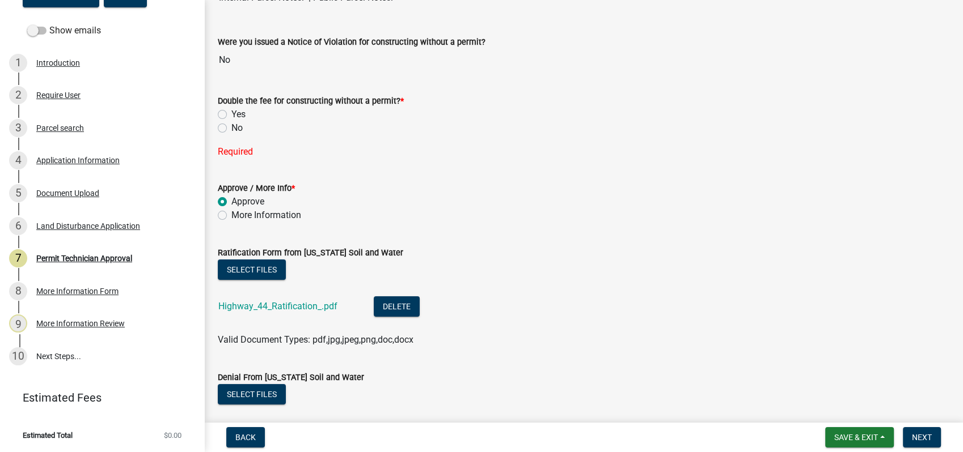
click at [231, 126] on label "No" at bounding box center [236, 128] width 11 height 14
click at [231, 126] on input "No" at bounding box center [234, 124] width 7 height 7
radio input "true"
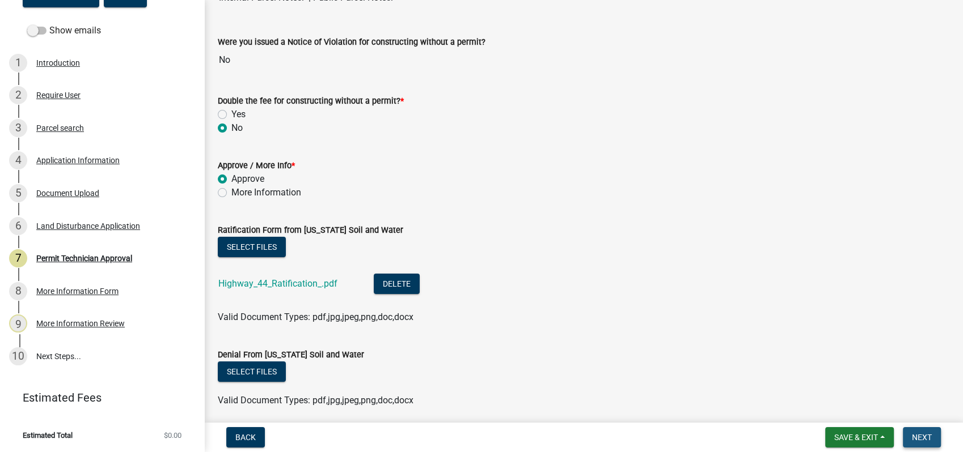
click at [925, 437] on span "Next" at bounding box center [922, 437] width 20 height 9
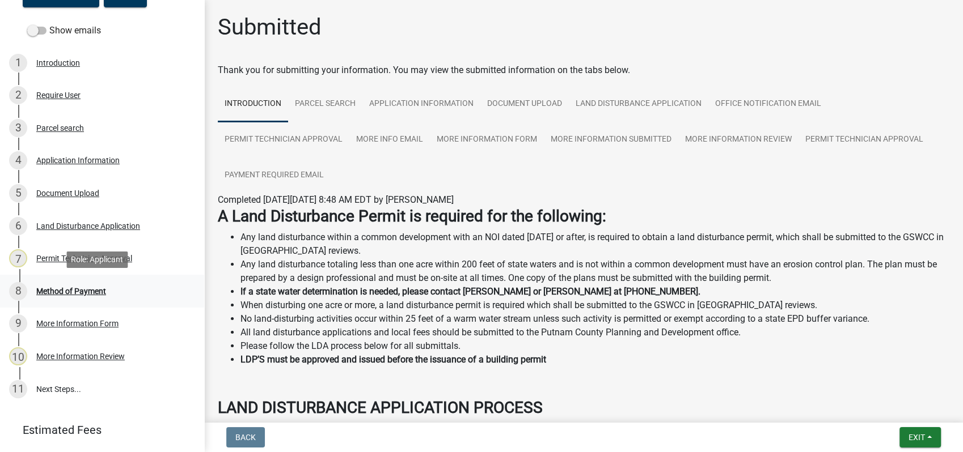
click at [80, 292] on div "Method of Payment" at bounding box center [71, 291] width 70 height 8
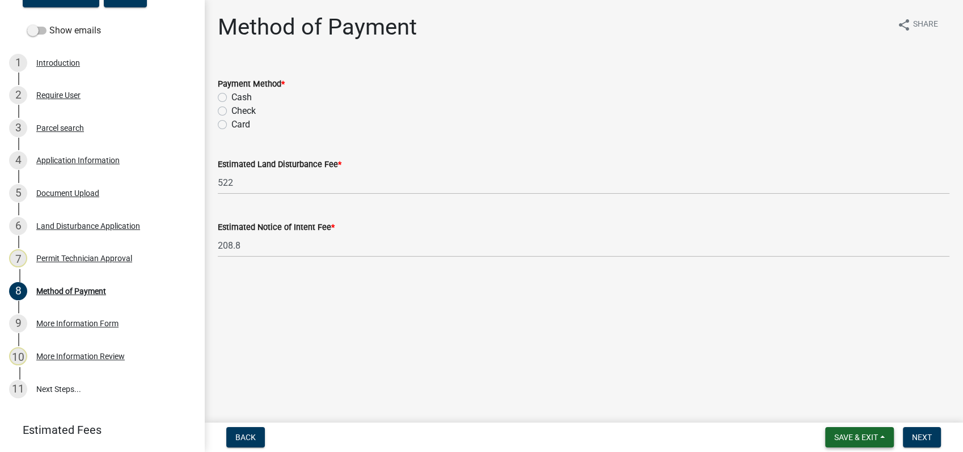
click at [859, 436] on span "Save & Exit" at bounding box center [856, 437] width 44 height 9
click at [854, 405] on button "Save & Exit" at bounding box center [848, 408] width 91 height 27
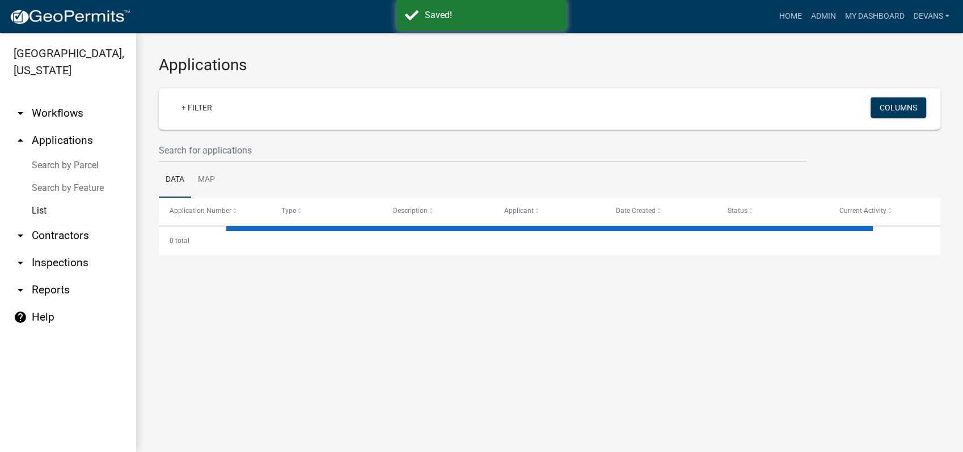
select select "1: 25"
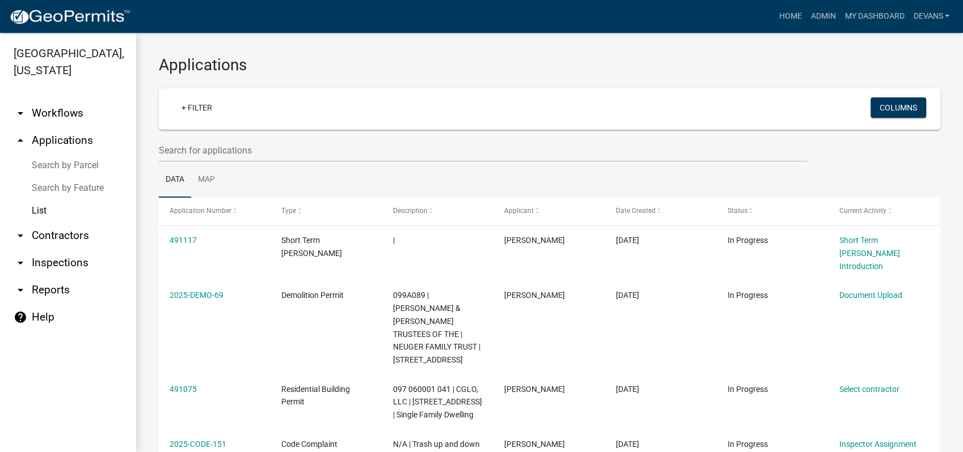
click at [70, 261] on link "arrow_drop_down Inspections" at bounding box center [68, 262] width 136 height 27
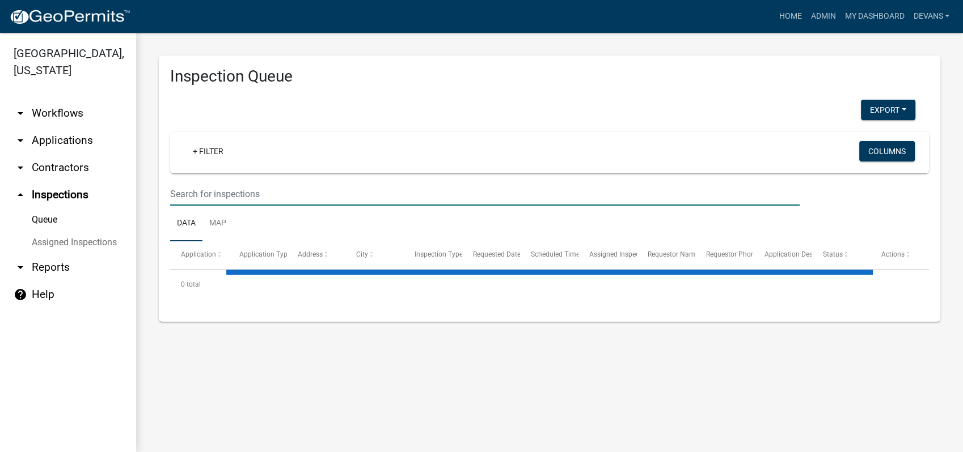
click at [204, 187] on input "text" at bounding box center [484, 194] width 629 height 23
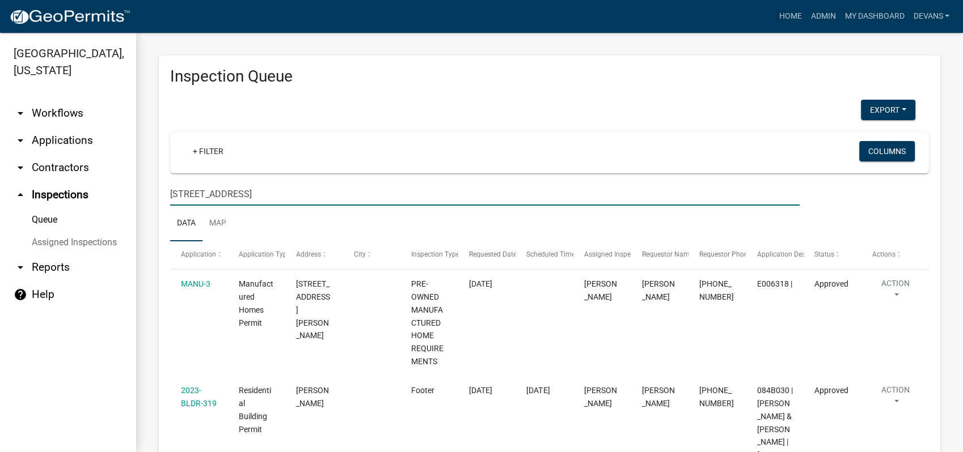
type input "[STREET_ADDRESS]"
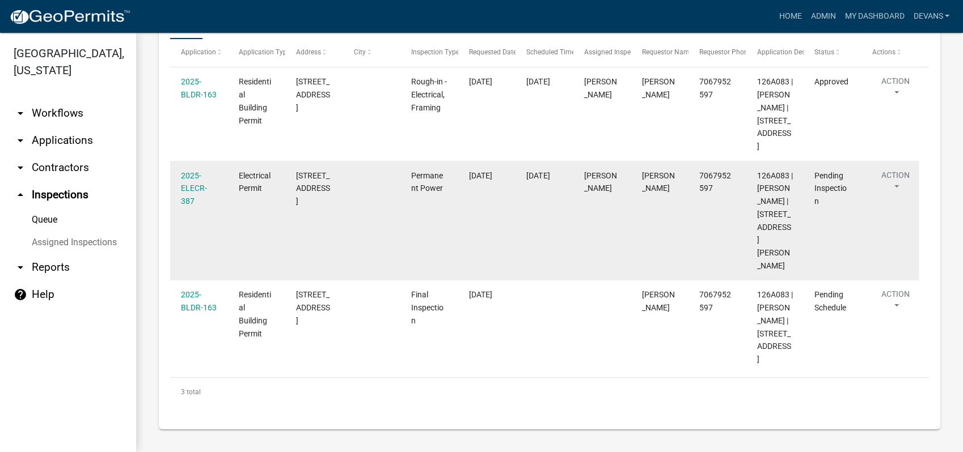
scroll to position [240, 0]
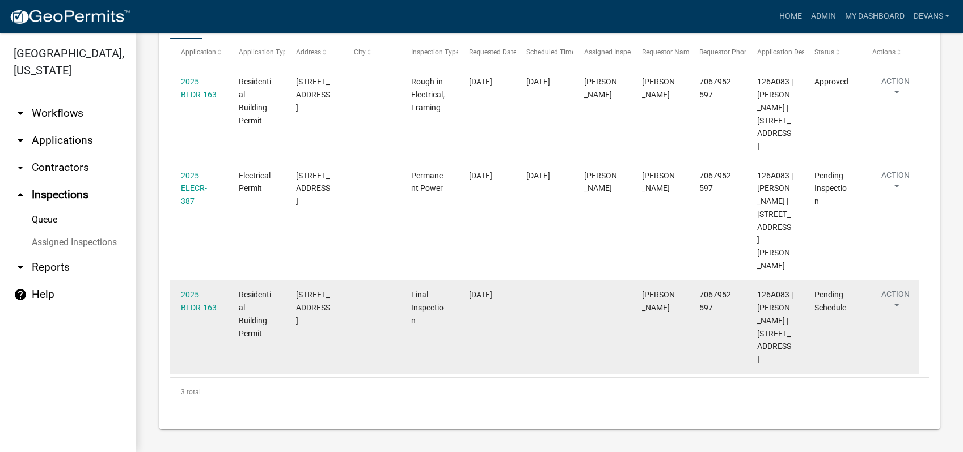
click at [179, 281] on datatable-body-cell "2025-BLDR-163" at bounding box center [199, 328] width 58 height 94
click at [190, 290] on link "2025-BLDR-163" at bounding box center [199, 301] width 36 height 22
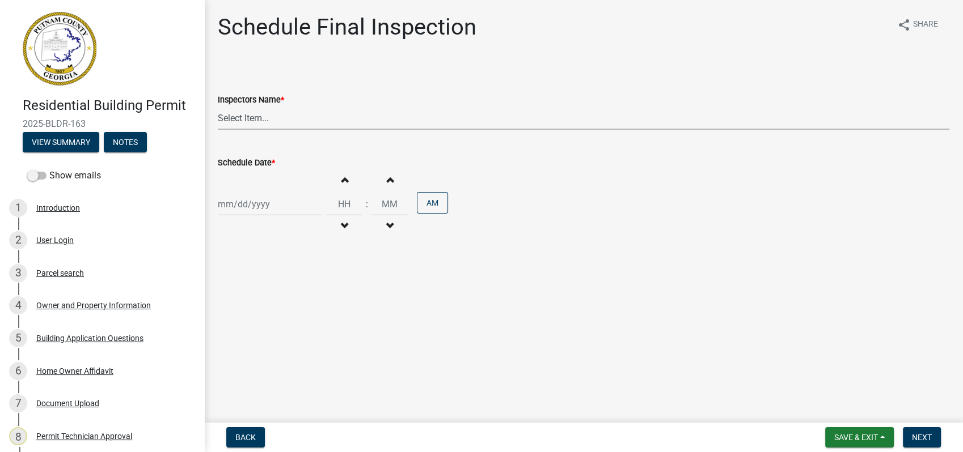
click at [235, 115] on select "Select Item... mrivera (Michele Rivera) StephanieM (Stephanie Morris ) QGrissom…" at bounding box center [583, 118] width 731 height 23
select select "0f1a442b-f673-436d-a1ca-ca7d63b5fade"
click at [218, 107] on select "Select Item... mrivera (Michele Rivera) StephanieM (Stephanie Morris ) QGrissom…" at bounding box center [583, 118] width 731 height 23
select select "10"
select select "2025"
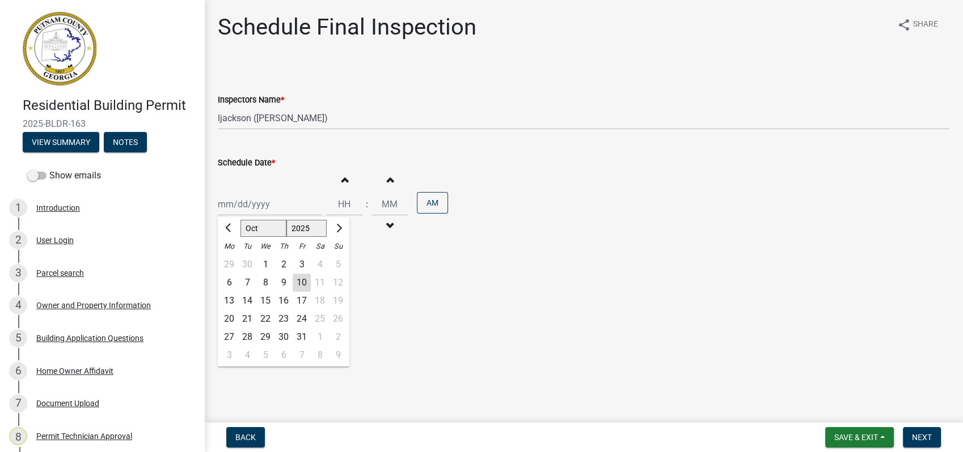
click at [246, 210] on div "Jan Feb Mar Apr May Jun Jul Aug Sep Oct Nov Dec 1525 1526 1527 1528 1529 1530 1…" at bounding box center [270, 204] width 104 height 23
click at [249, 303] on div "14" at bounding box center [247, 301] width 18 height 18
type input "10/14/2025"
click at [923, 436] on span "Next" at bounding box center [922, 437] width 20 height 9
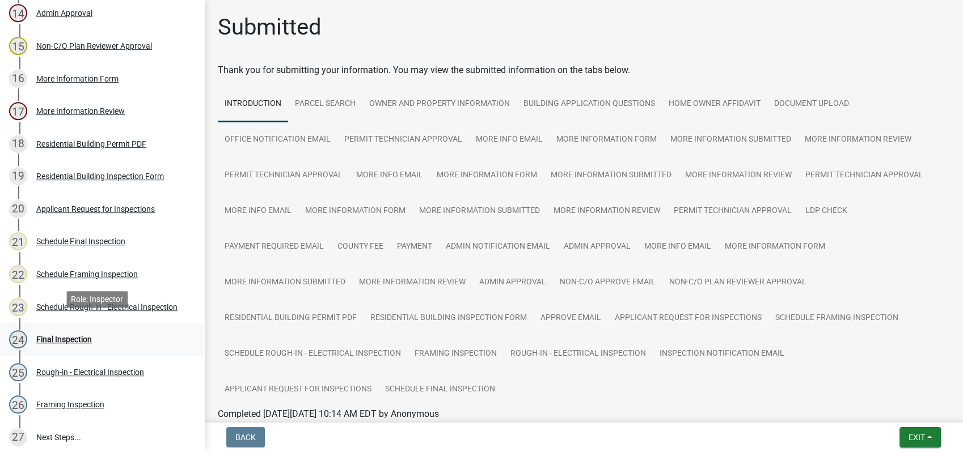
scroll to position [693, 0]
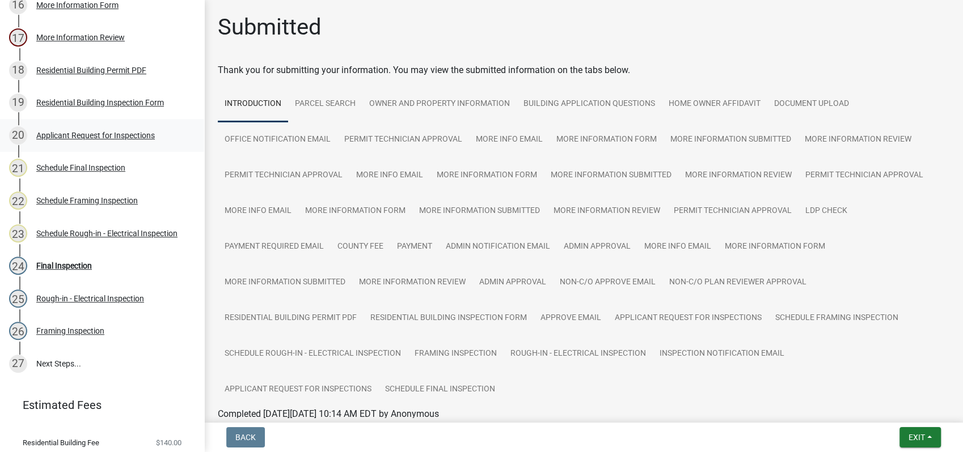
click at [75, 139] on div "Applicant Request for Inspections" at bounding box center [95, 136] width 118 height 8
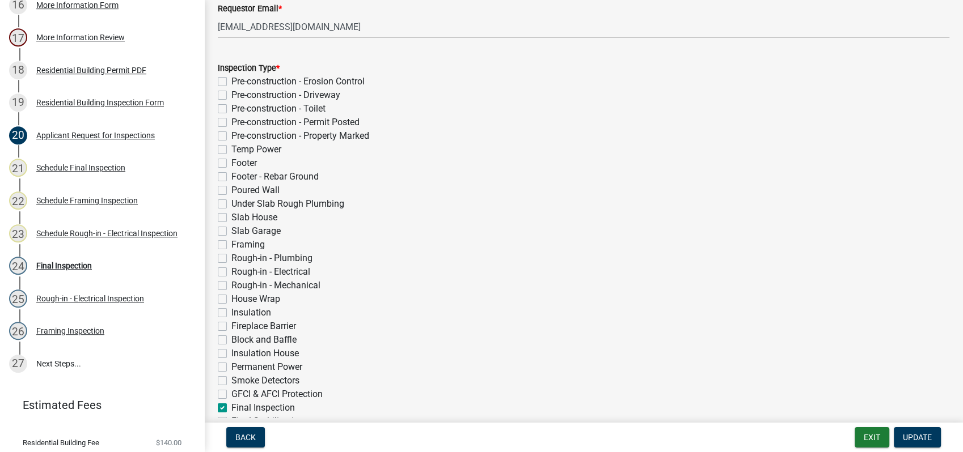
scroll to position [315, 0]
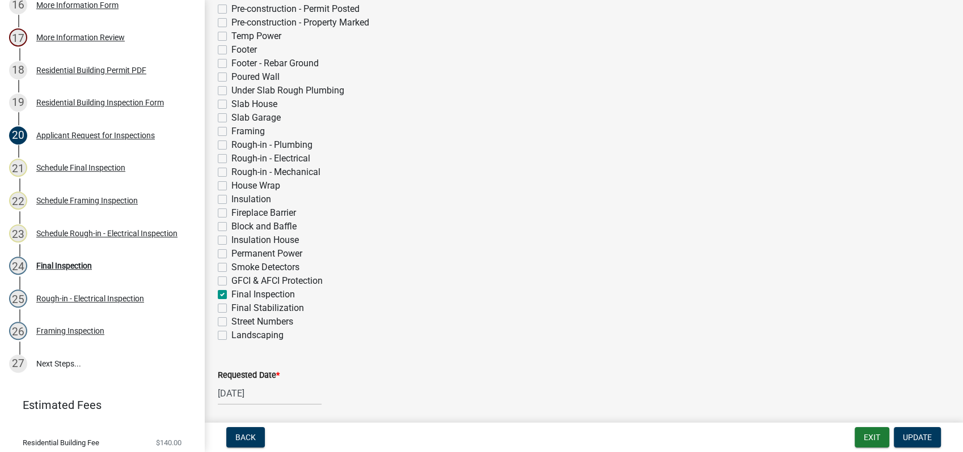
click at [231, 255] on label "Permanent Power" at bounding box center [266, 254] width 71 height 14
click at [231, 255] on input "Permanent Power" at bounding box center [234, 250] width 7 height 7
checkbox input "true"
checkbox input "false"
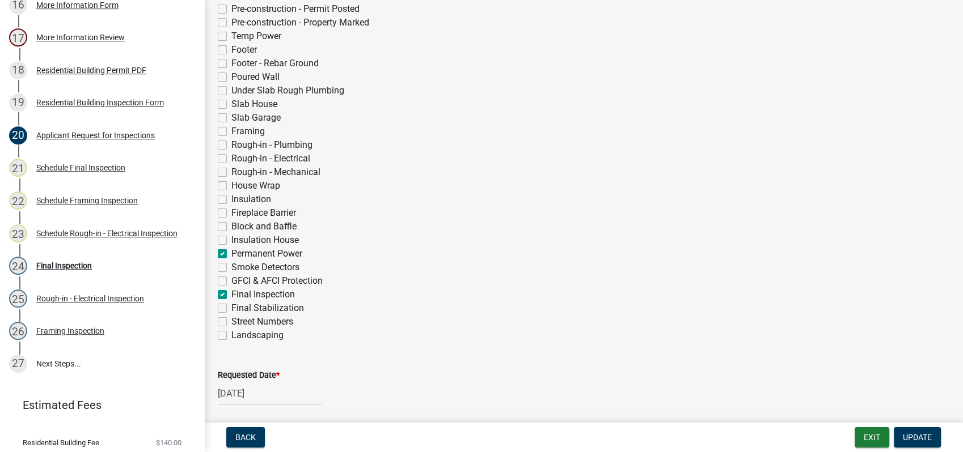
checkbox input "false"
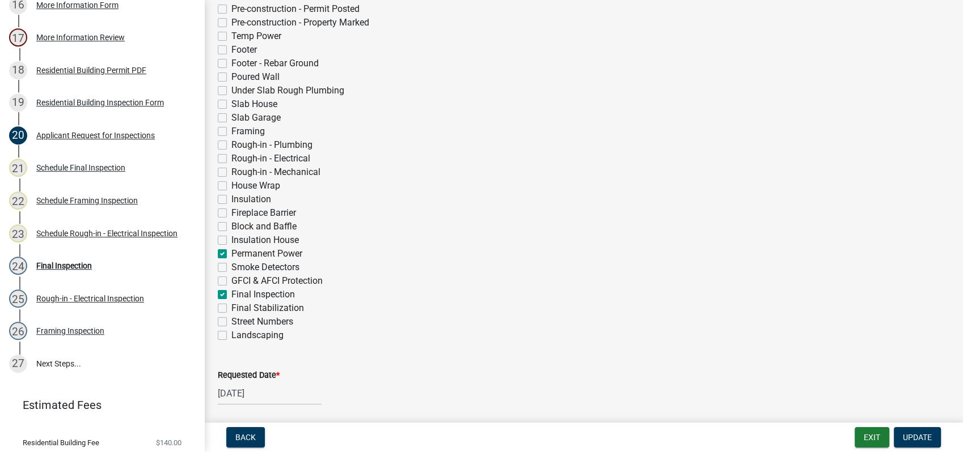
checkbox input "false"
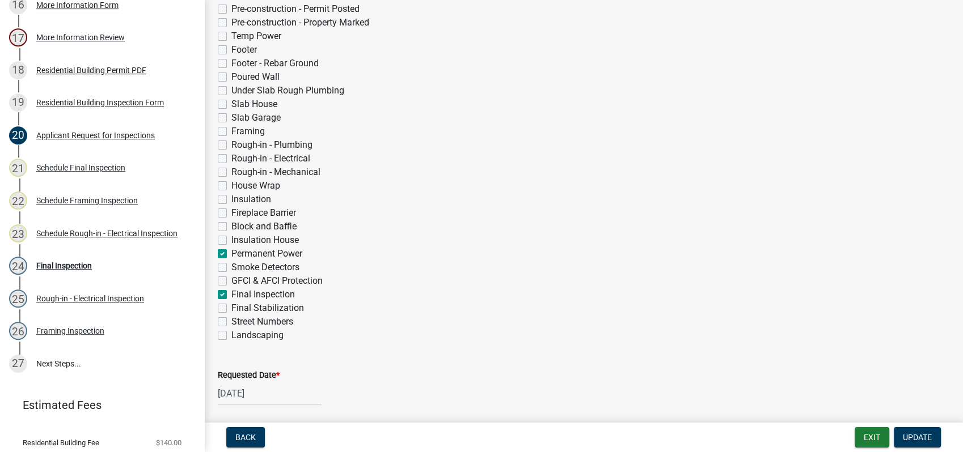
checkbox input "false"
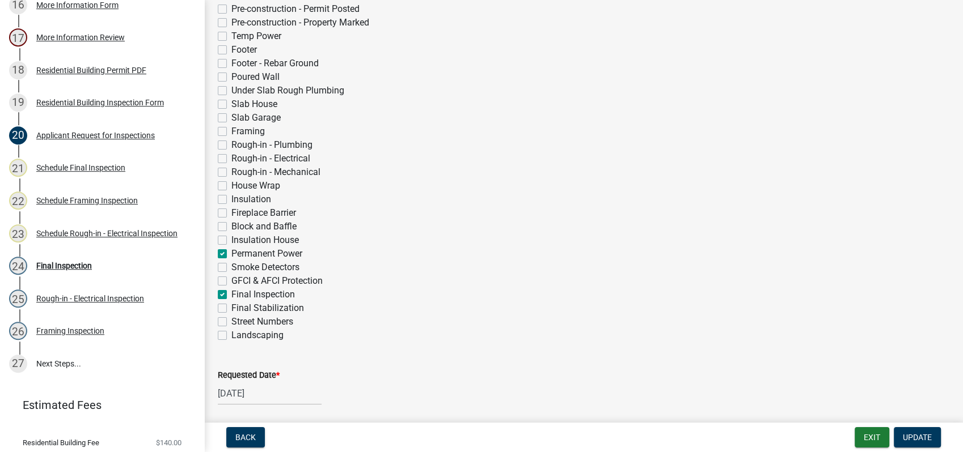
checkbox input "false"
checkbox input "true"
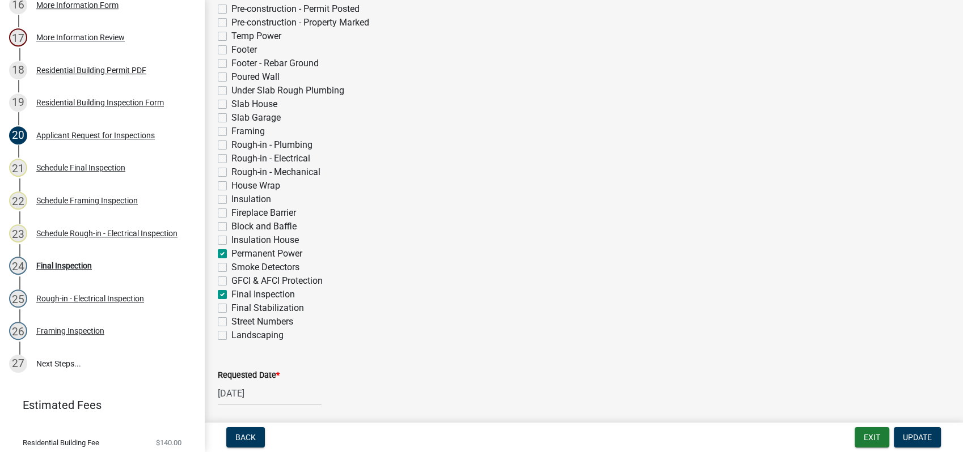
checkbox input "false"
checkbox input "true"
checkbox input "false"
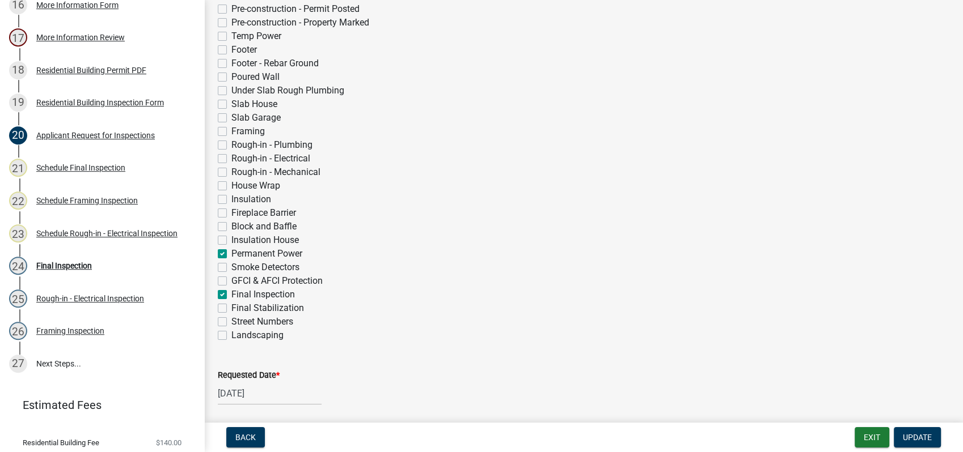
checkbox input "false"
click at [915, 442] on span "Update" at bounding box center [916, 437] width 29 height 9
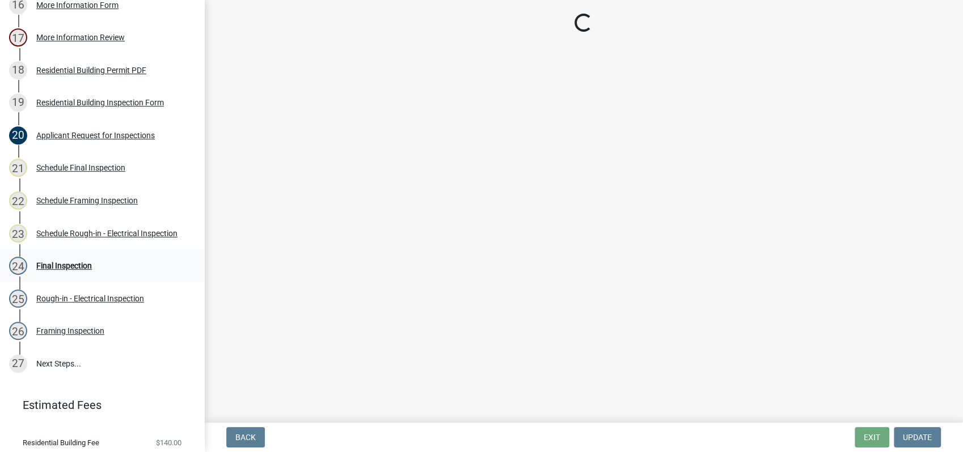
scroll to position [758, 0]
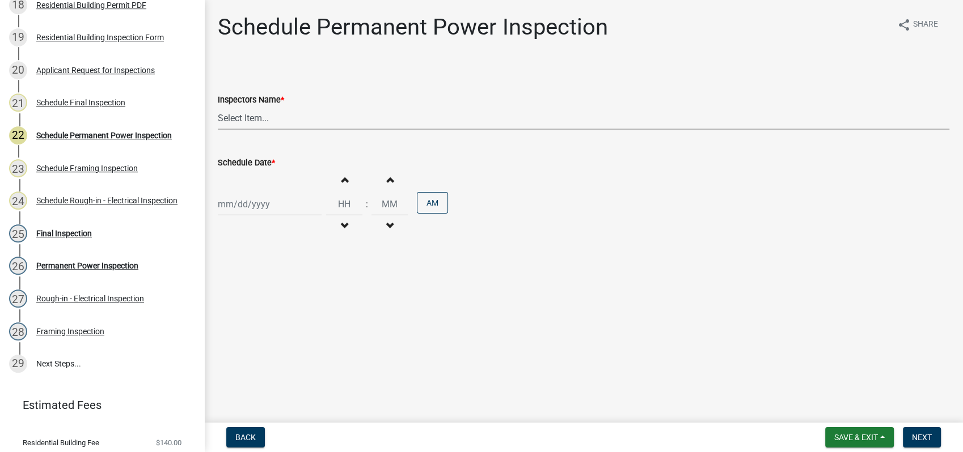
click at [224, 122] on select "Select Item... mrivera (Michele Rivera) StephanieM (Stephanie Morris ) QGrissom…" at bounding box center [583, 118] width 731 height 23
select select "a0ea4169-8540-4a2c-b9f4-cf4c1ffdeb95"
click at [218, 107] on select "Select Item... mrivera (Michele Rivera) StephanieM (Stephanie Morris ) QGrissom…" at bounding box center [583, 118] width 731 height 23
select select "10"
select select "2025"
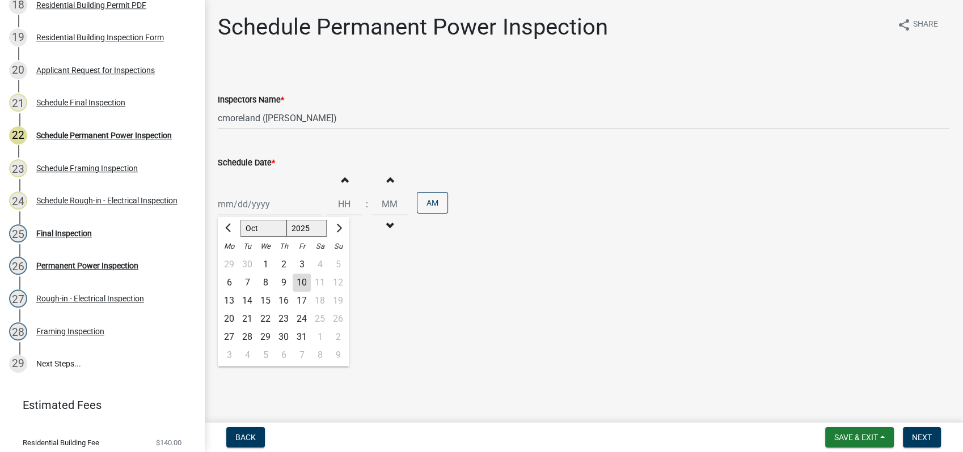
click at [251, 210] on div "Jan Feb Mar Apr May Jun Jul Aug Sep Oct Nov Dec 1525 1526 1527 1528 1529 1530 1…" at bounding box center [270, 204] width 104 height 23
click at [248, 303] on div "14" at bounding box center [247, 301] width 18 height 18
type input "10/14/2025"
click at [917, 435] on span "Next" at bounding box center [922, 437] width 20 height 9
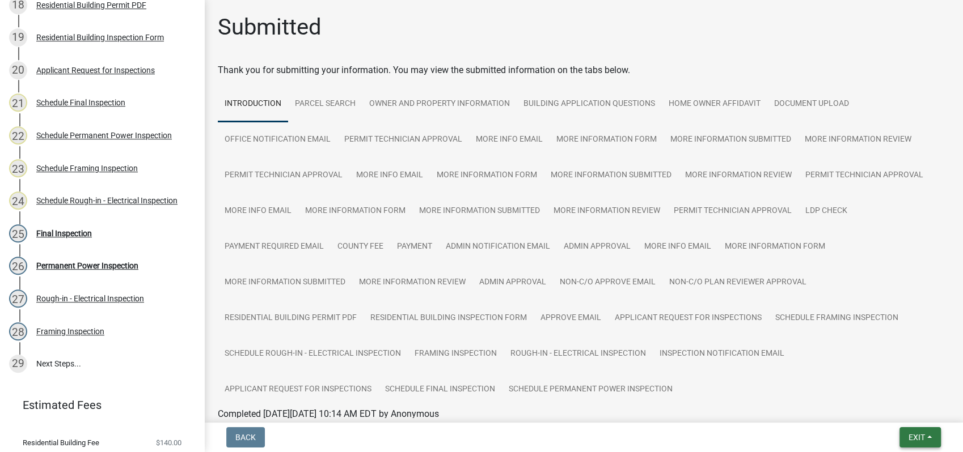
click at [907, 431] on button "Exit" at bounding box center [919, 437] width 41 height 20
click at [876, 412] on button "Save & Exit" at bounding box center [895, 408] width 91 height 27
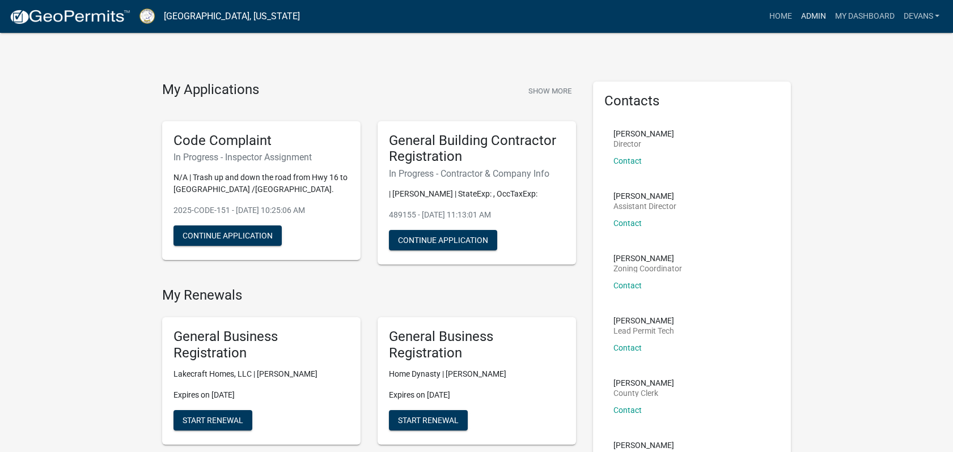
click at [816, 14] on link "Admin" at bounding box center [813, 17] width 34 height 22
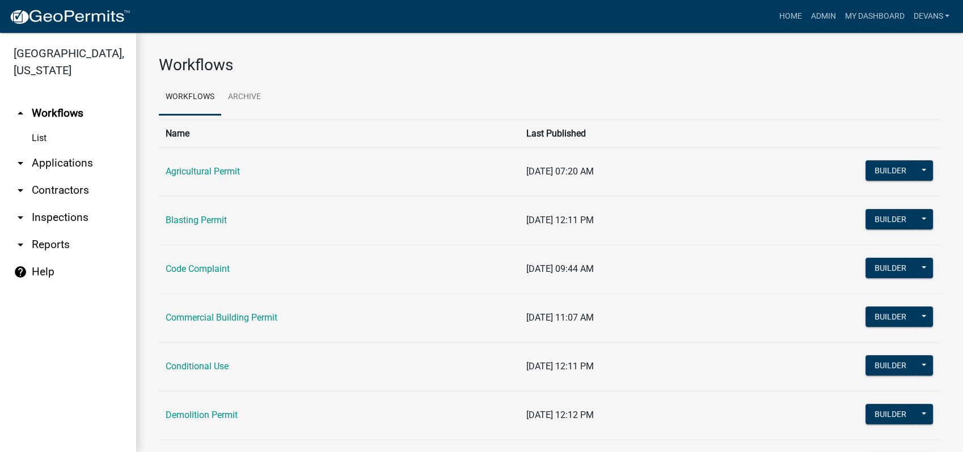
click at [40, 160] on link "arrow_drop_down Applications" at bounding box center [68, 163] width 136 height 27
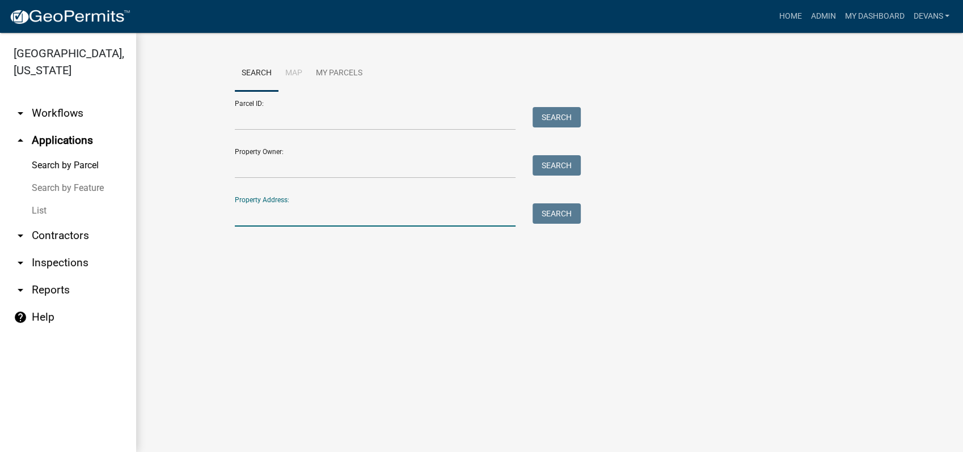
click at [270, 226] on input "Property Address:" at bounding box center [375, 215] width 281 height 23
click at [41, 211] on link "List" at bounding box center [68, 211] width 136 height 23
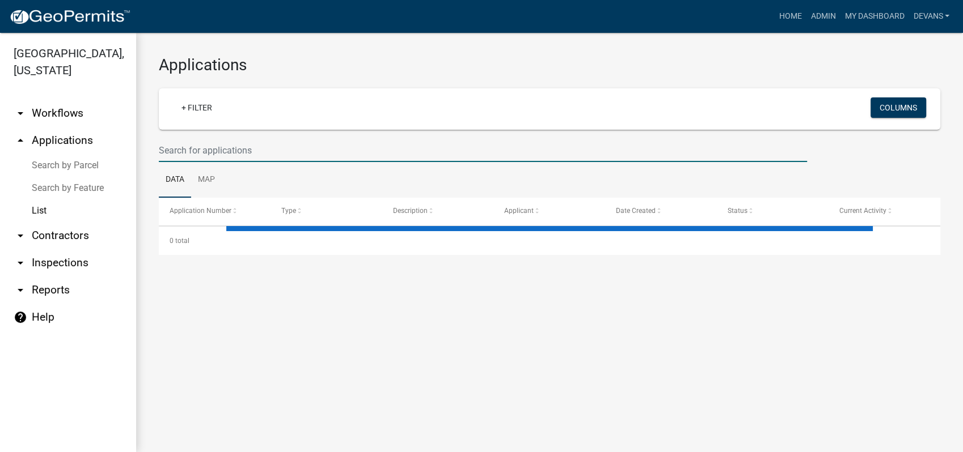
click at [209, 147] on input "text" at bounding box center [483, 150] width 648 height 23
select select "1: 25"
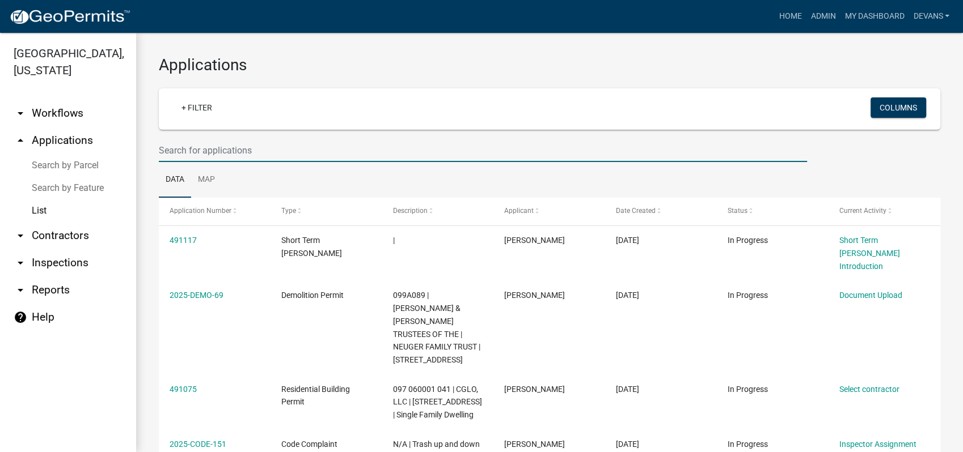
click at [35, 138] on link "arrow_drop_up Applications" at bounding box center [68, 140] width 136 height 27
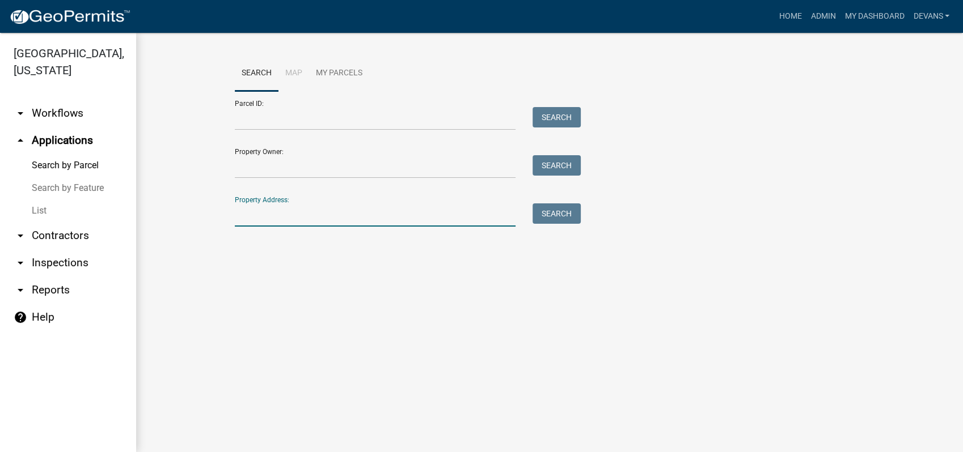
click at [290, 219] on input "Property Address:" at bounding box center [375, 215] width 281 height 23
type input "[STREET_ADDRESS]"
click at [548, 213] on button "Search" at bounding box center [556, 214] width 48 height 20
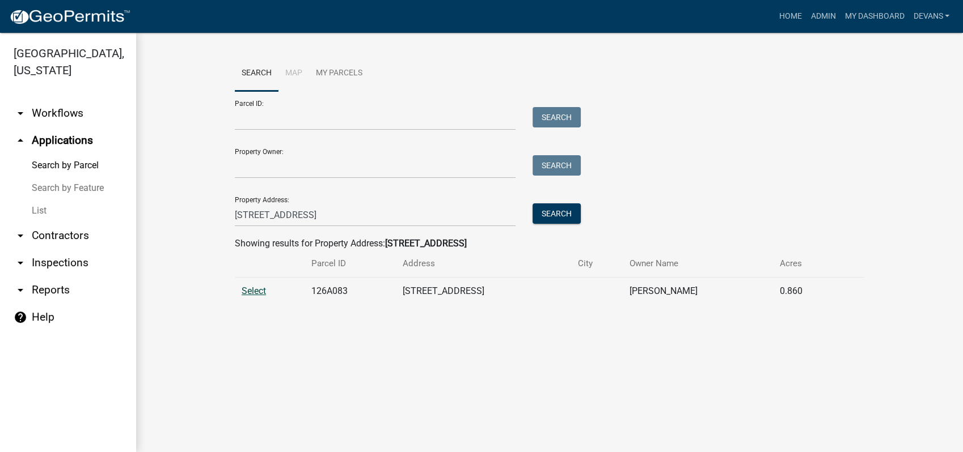
click at [249, 286] on span "Select" at bounding box center [253, 291] width 24 height 11
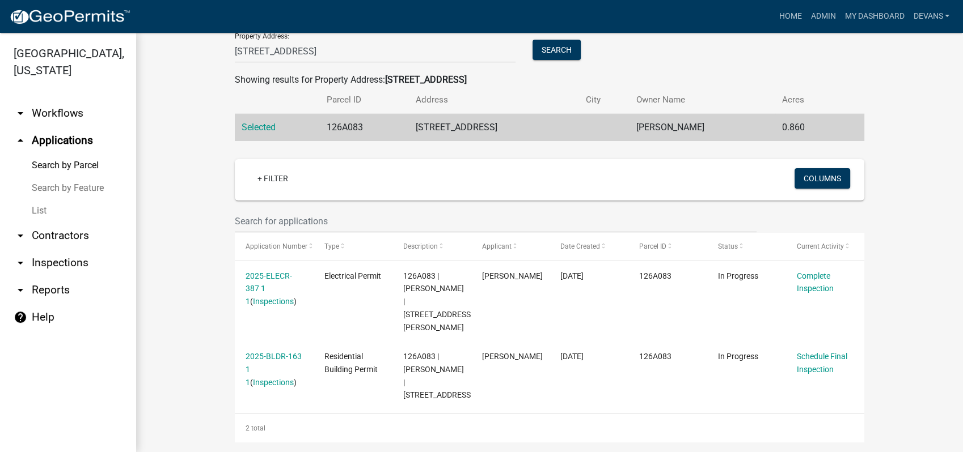
scroll to position [177, 0]
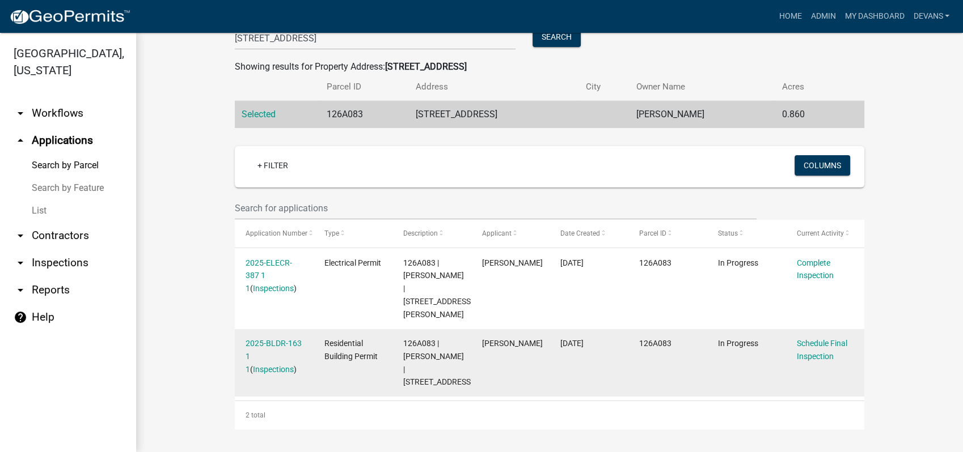
click at [270, 336] on datatable-body-cell "2025-BLDR-163 1 1 ( Inspections )" at bounding box center [274, 363] width 79 height 68
click at [273, 344] on link "2025-BLDR-163 1 1" at bounding box center [273, 356] width 56 height 35
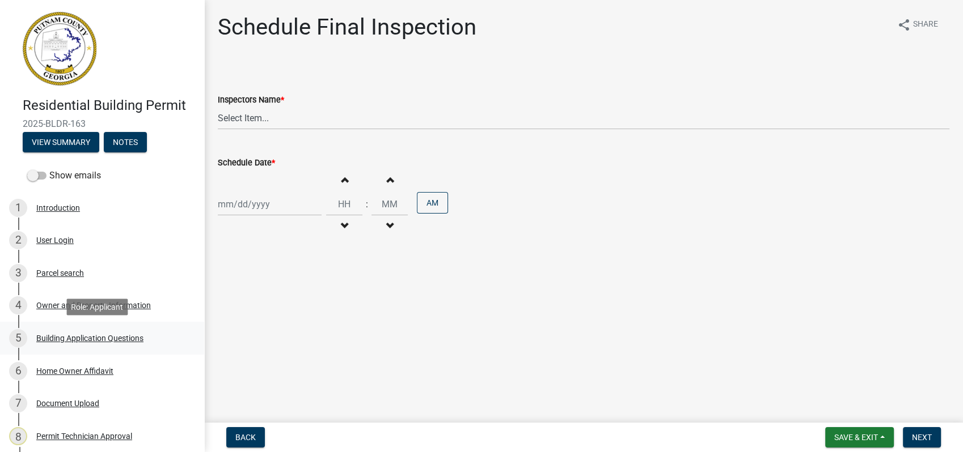
click at [94, 341] on div "Building Application Questions" at bounding box center [89, 338] width 107 height 8
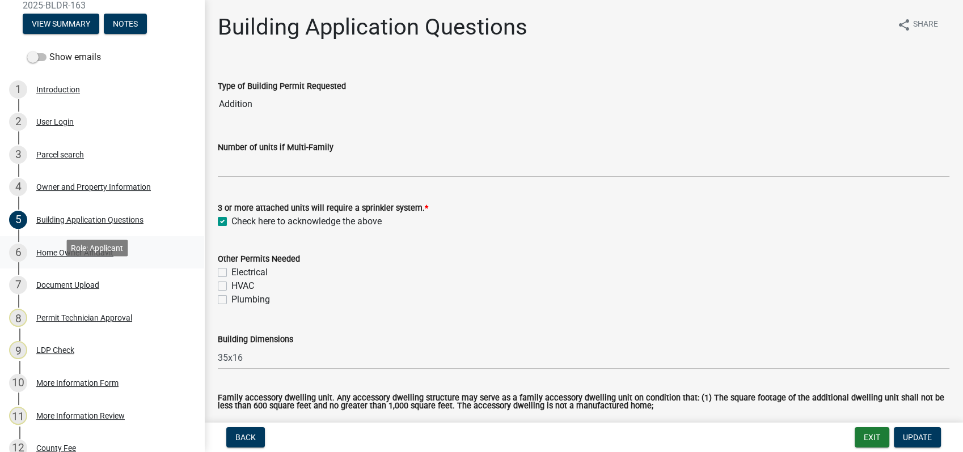
scroll to position [126, 0]
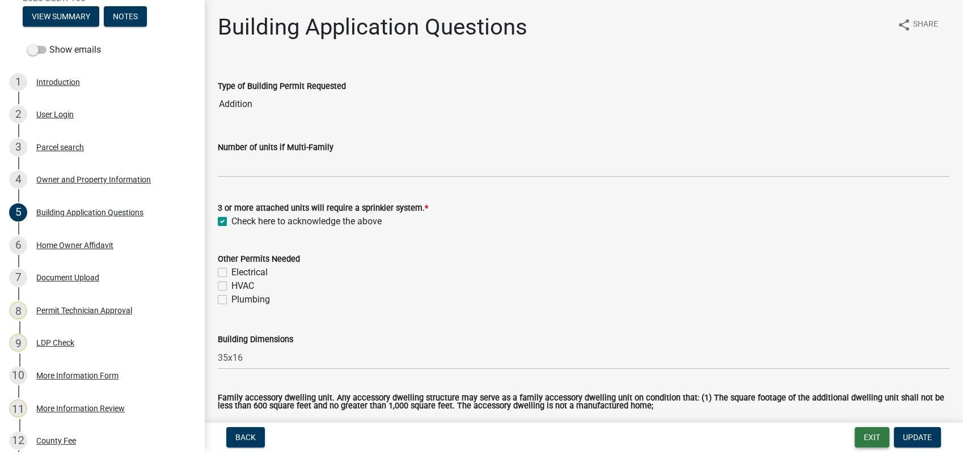
click at [862, 440] on button "Exit" at bounding box center [871, 437] width 35 height 20
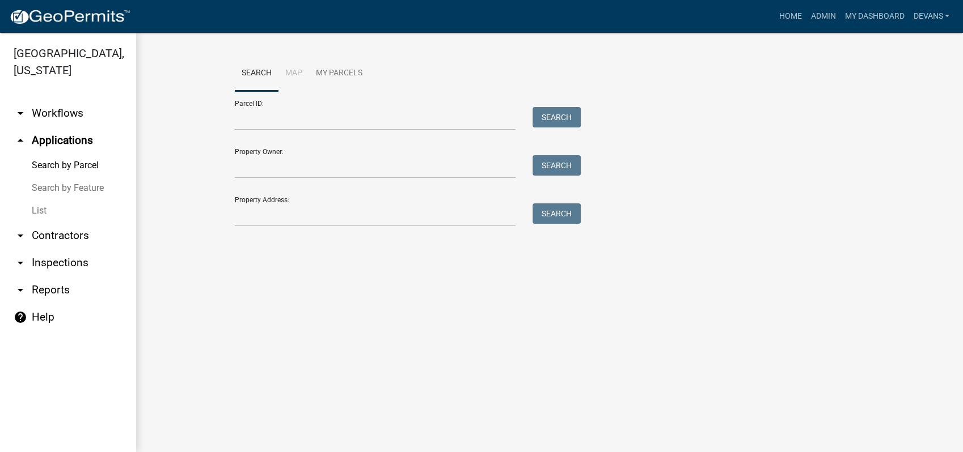
click at [39, 207] on link "List" at bounding box center [68, 211] width 136 height 23
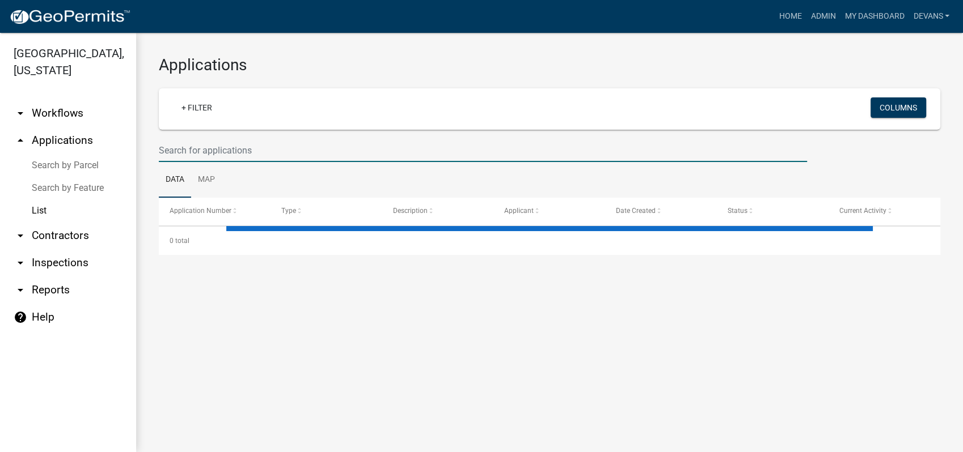
click at [276, 154] on input "text" at bounding box center [483, 150] width 648 height 23
select select "1: 25"
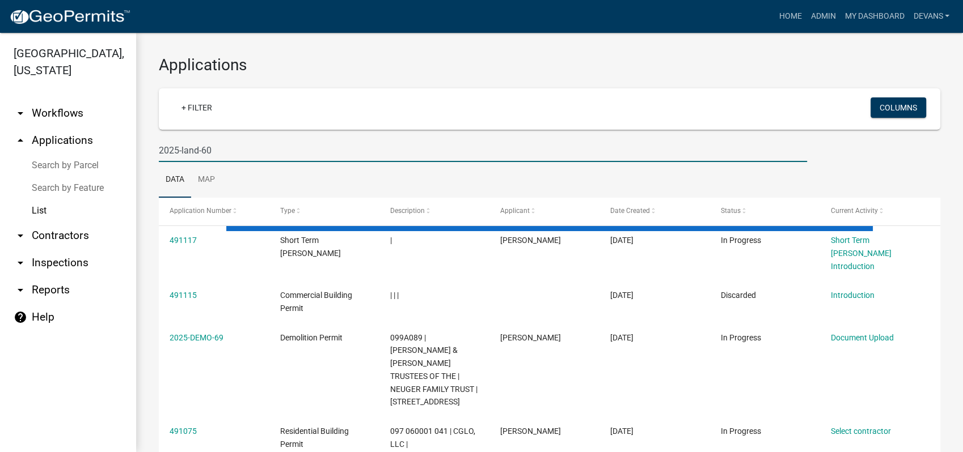
type input "2025-land-60"
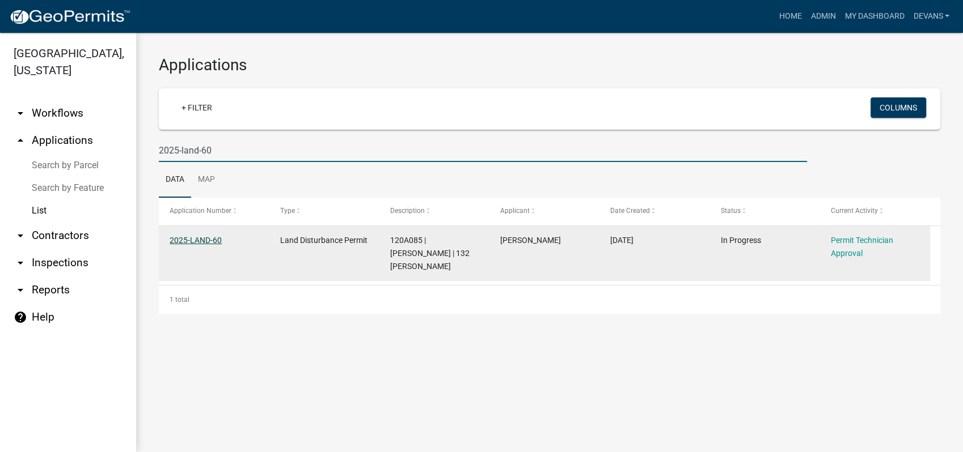
click at [184, 241] on link "2025-LAND-60" at bounding box center [196, 240] width 52 height 9
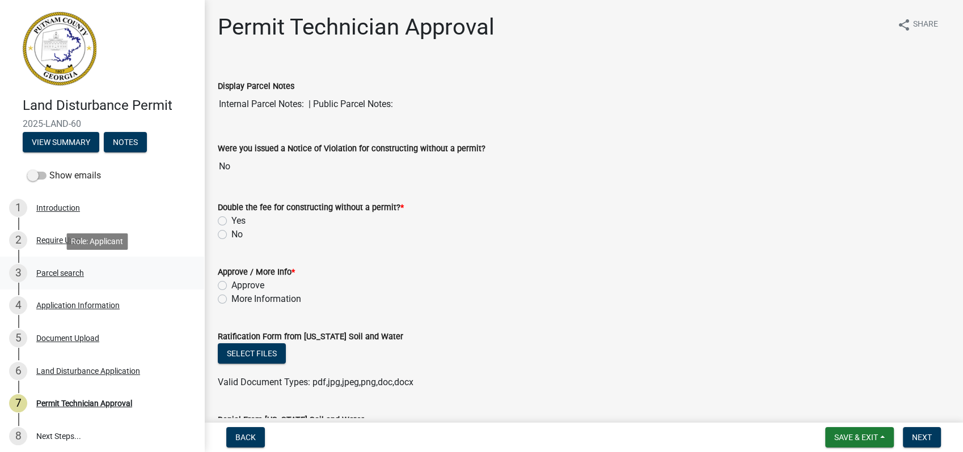
click at [58, 272] on div "Parcel search" at bounding box center [60, 273] width 48 height 8
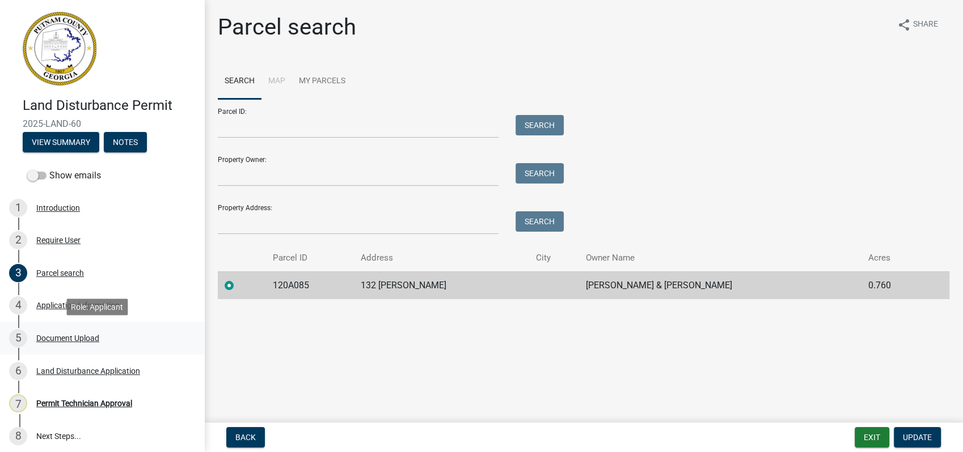
click at [55, 332] on div "5 Document Upload" at bounding box center [97, 338] width 177 height 18
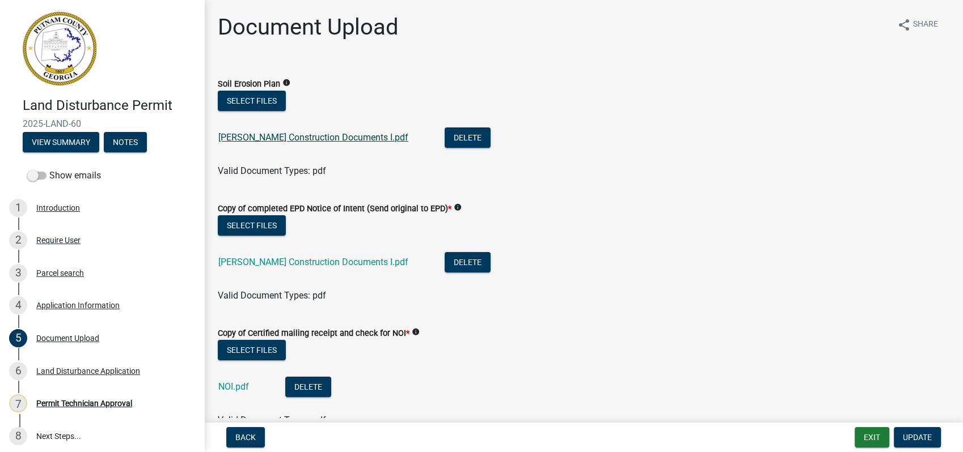
click at [298, 141] on link "[PERSON_NAME] Construction Documents I.pdf" at bounding box center [313, 137] width 190 height 11
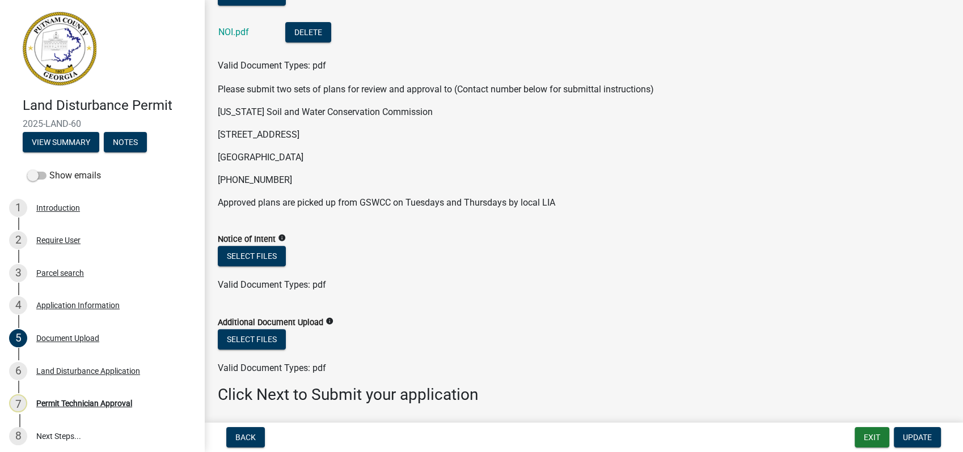
scroll to position [394, 0]
